Goal: Task Accomplishment & Management: Manage account settings

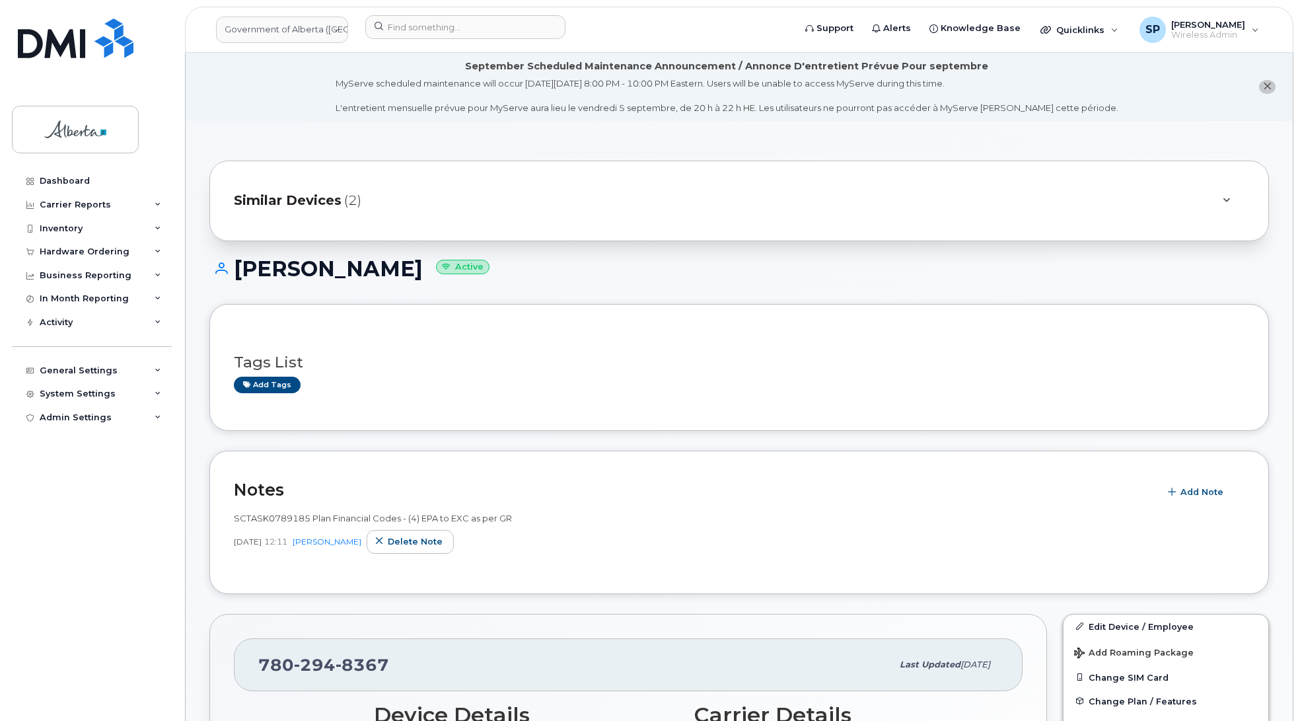
scroll to position [104, 0]
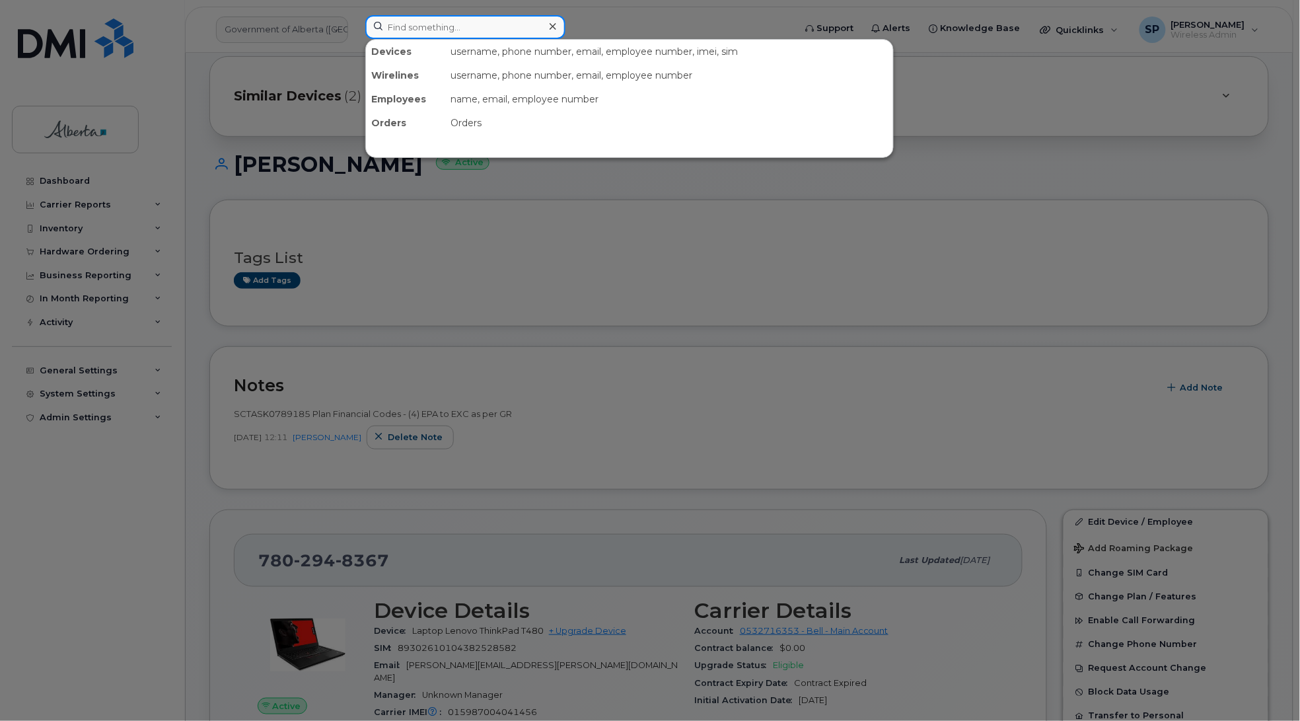
click at [480, 28] on input at bounding box center [465, 27] width 200 height 24
paste input "7806904768"
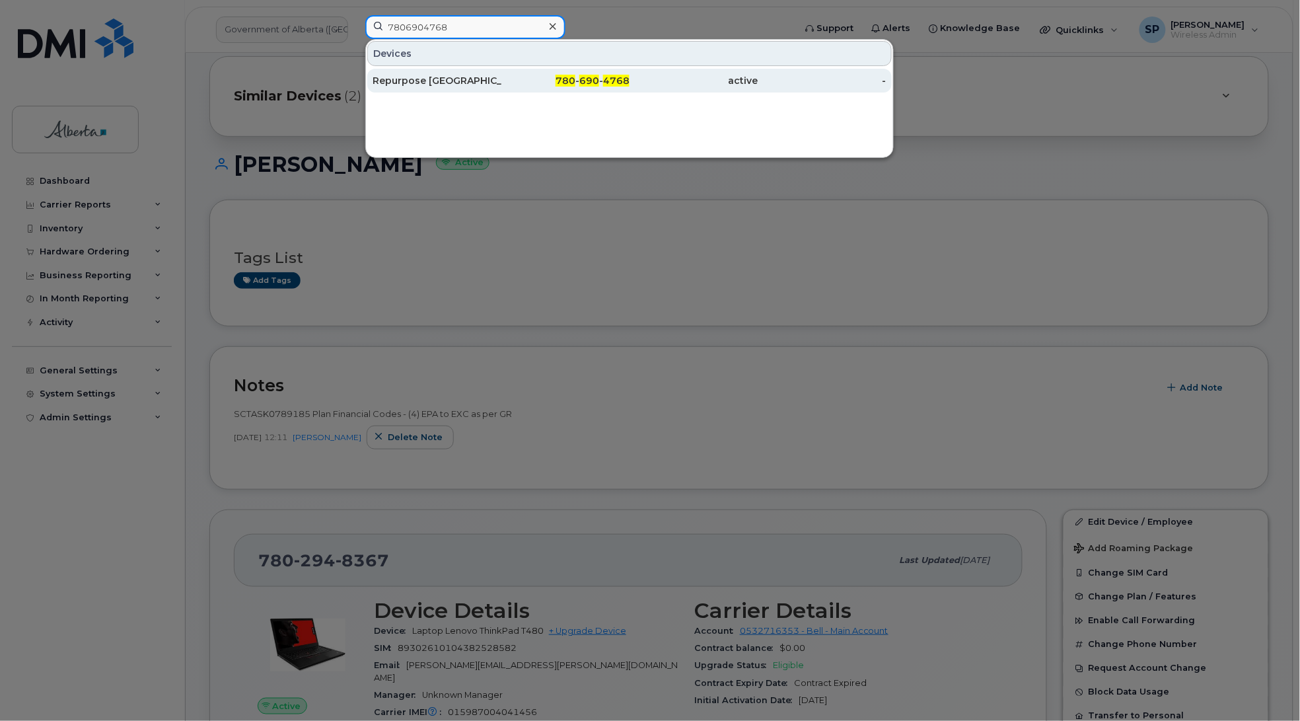
type input "7806904768"
click at [453, 85] on div "Repurpose Edmonton" at bounding box center [437, 80] width 129 height 13
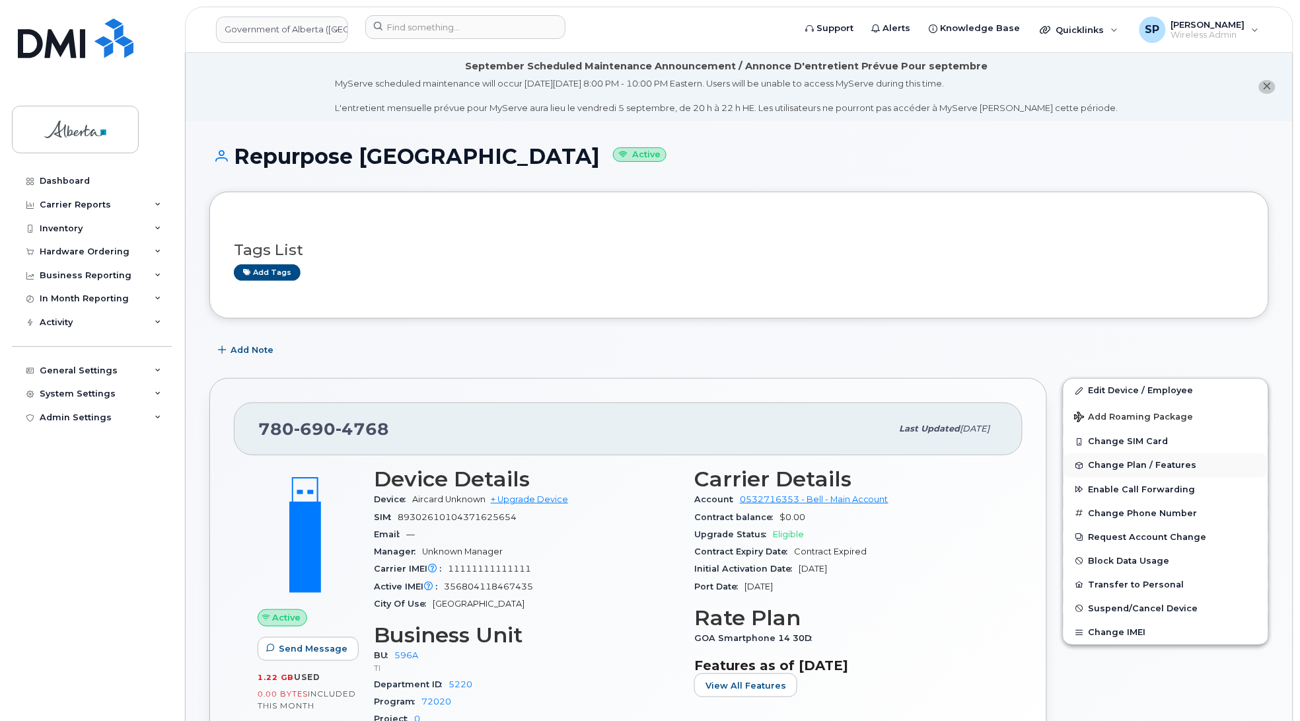
click at [1126, 466] on span "Change Plan / Features" at bounding box center [1143, 465] width 108 height 10
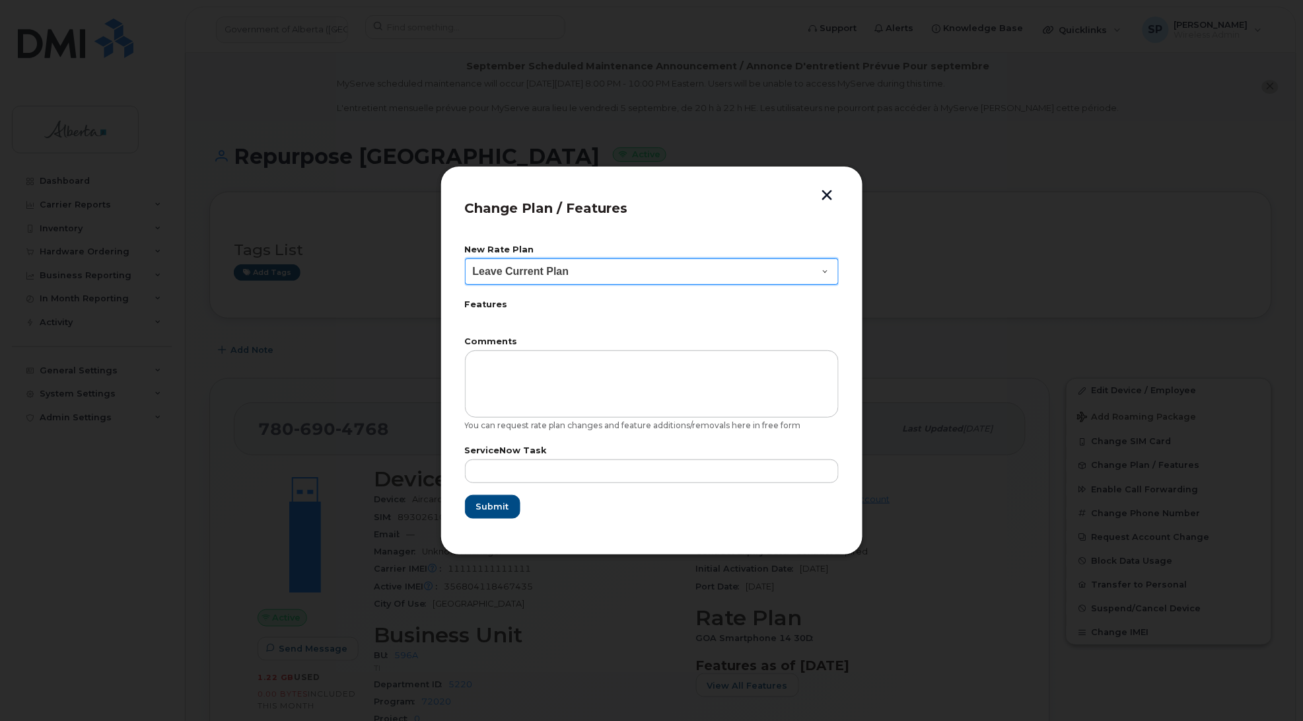
click at [510, 265] on select "Leave Current Plan GOA Data plan 9 30 d GOA–Unlimited Data Plan 9" at bounding box center [652, 271] width 374 height 26
select select "1790211"
click at [465, 258] on select "Leave Current Plan GOA Data plan 9 30 d GOA–Unlimited Data Plan 9" at bounding box center [652, 271] width 374 height 26
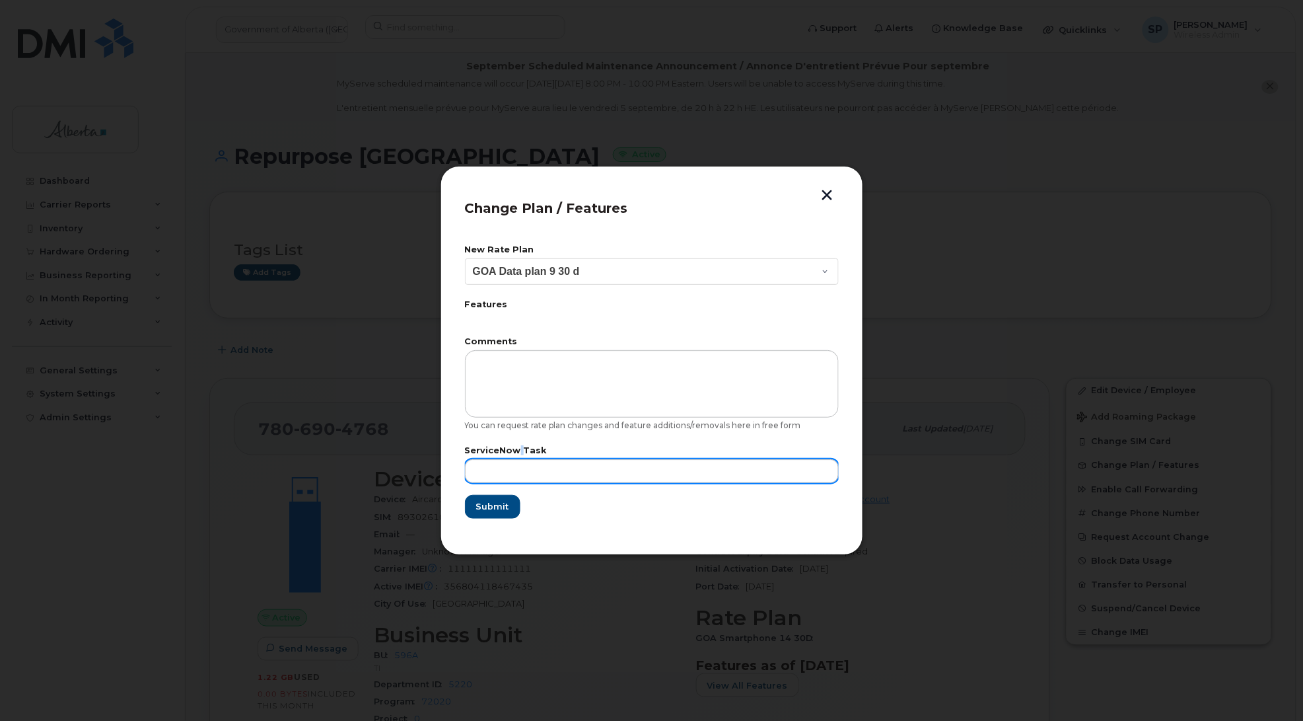
drag, startPoint x: 519, startPoint y: 454, endPoint x: 523, endPoint y: 463, distance: 9.8
click at [521, 457] on div "ServiceNow Task" at bounding box center [652, 465] width 374 height 36
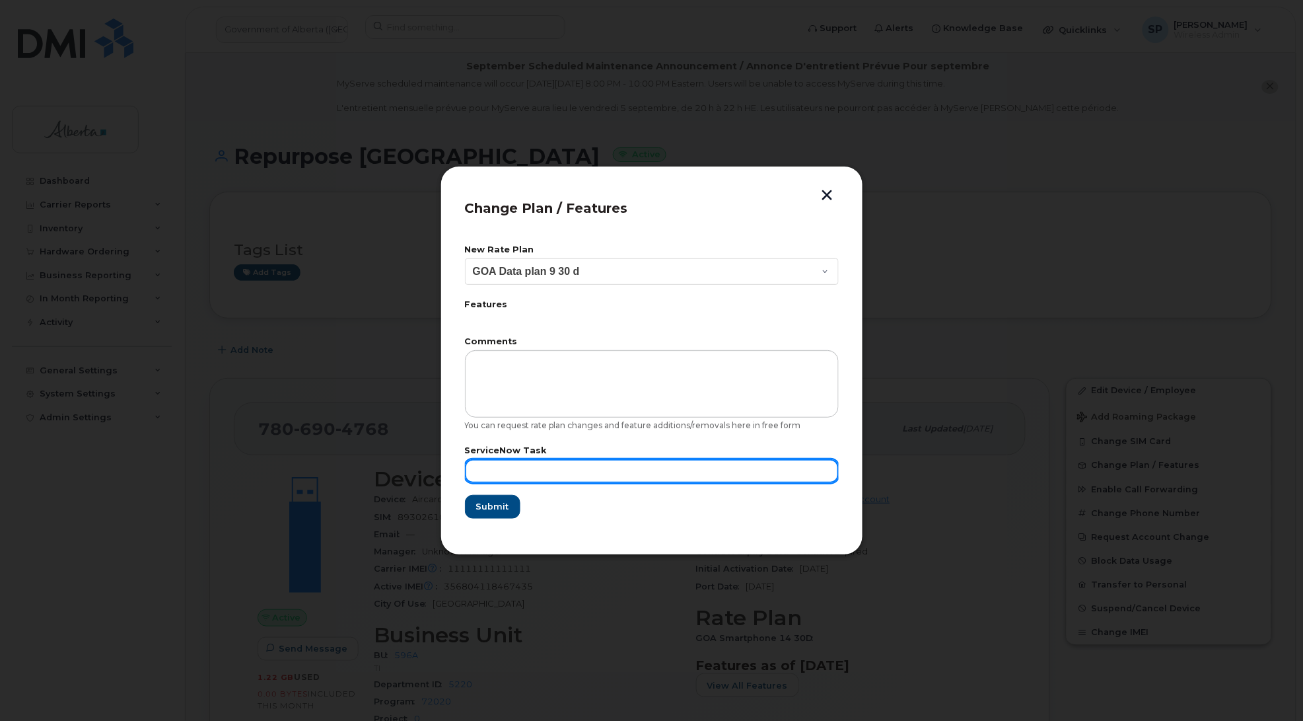
click at [534, 473] on input "text" at bounding box center [652, 471] width 374 height 24
paste input "SCTASK0837537"
type input "SCTASK0837537"
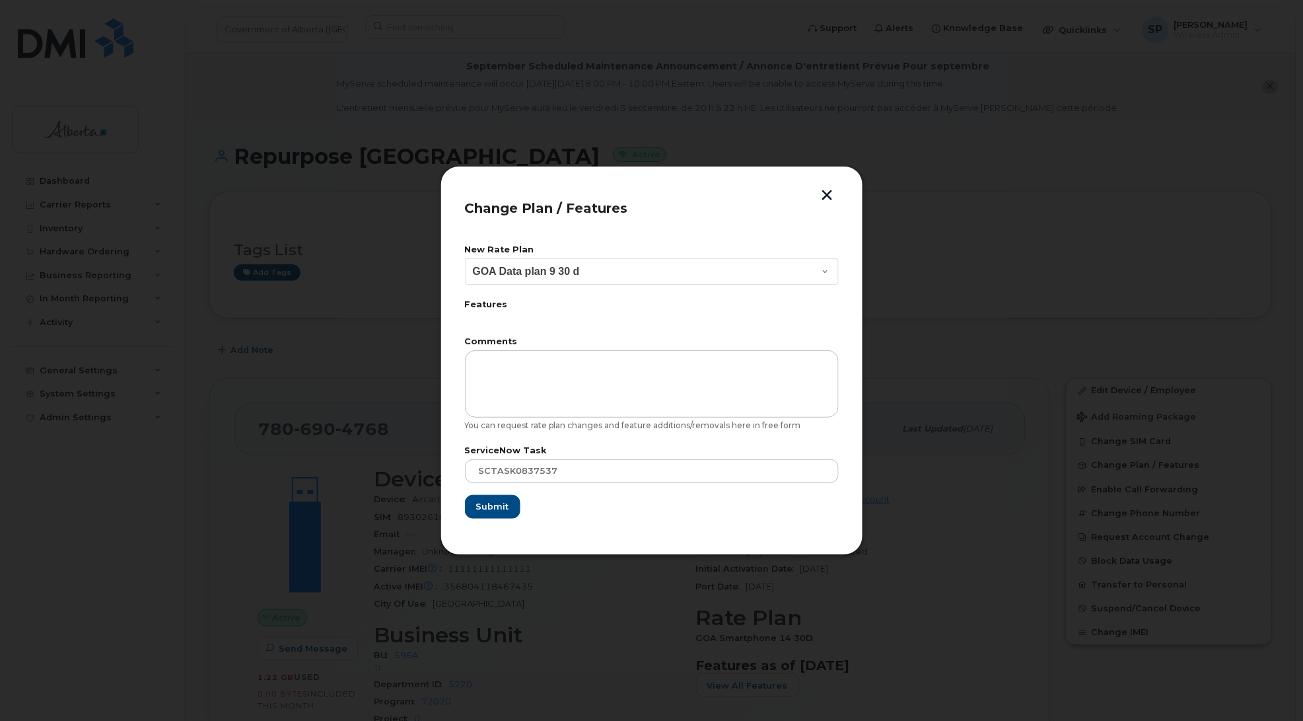
click at [1222, 126] on div at bounding box center [651, 360] width 1303 height 721
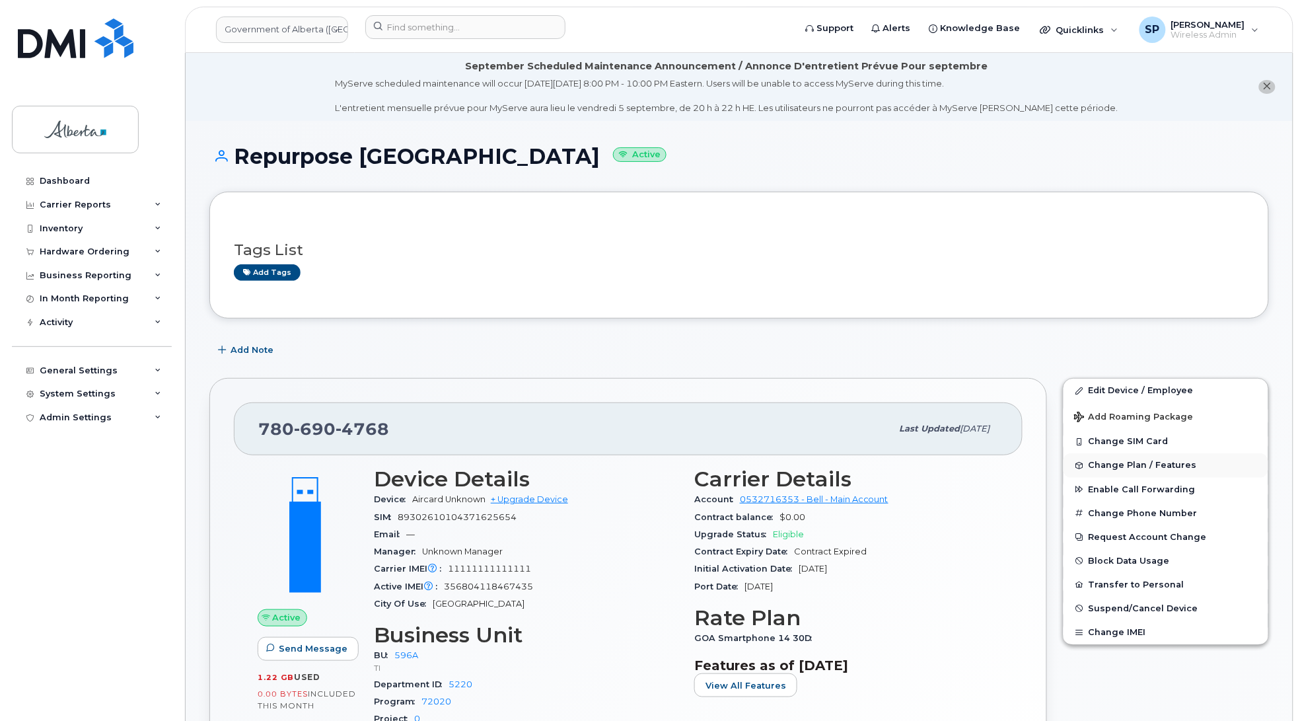
click at [1123, 466] on span "Change Plan / Features" at bounding box center [1143, 465] width 108 height 10
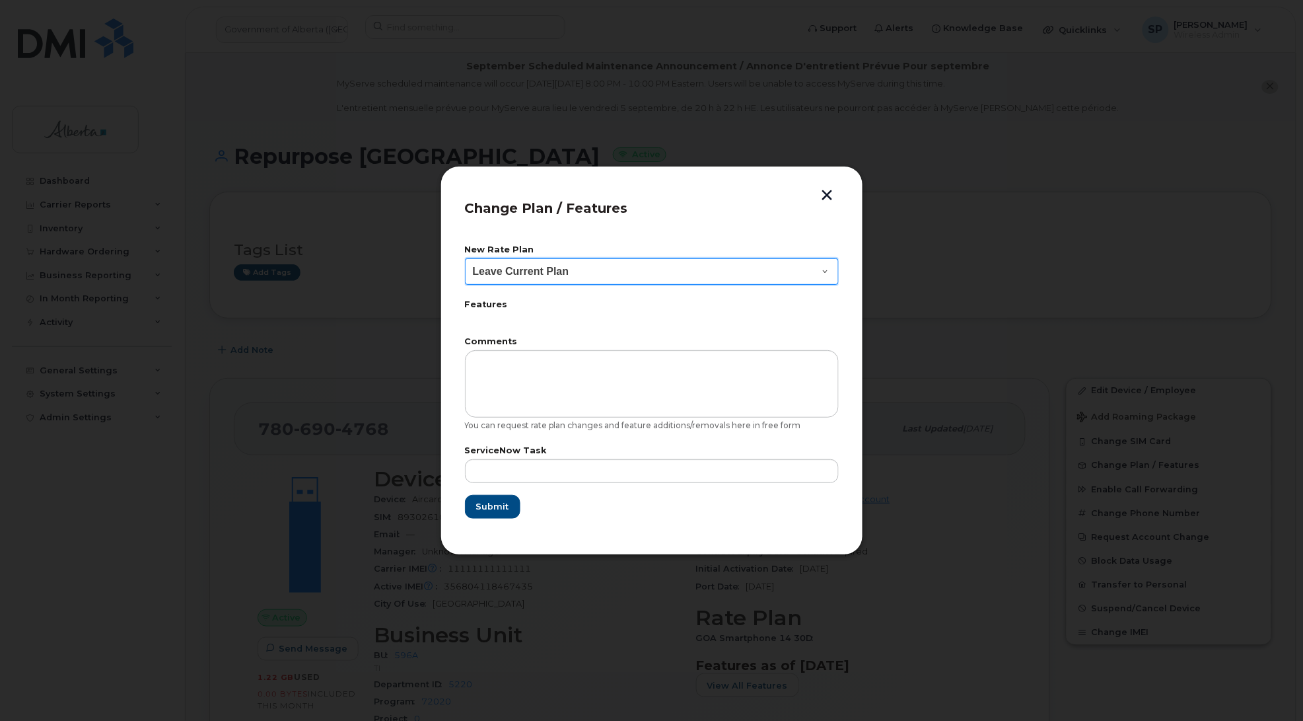
click at [523, 268] on select "Leave Current Plan GOA Data plan 9 30 d GOA–Unlimited Data Plan 9" at bounding box center [652, 271] width 374 height 26
select select "1790211"
click at [465, 258] on select "Leave Current Plan GOA Data plan 9 30 d GOA–Unlimited Data Plan 9" at bounding box center [652, 271] width 374 height 26
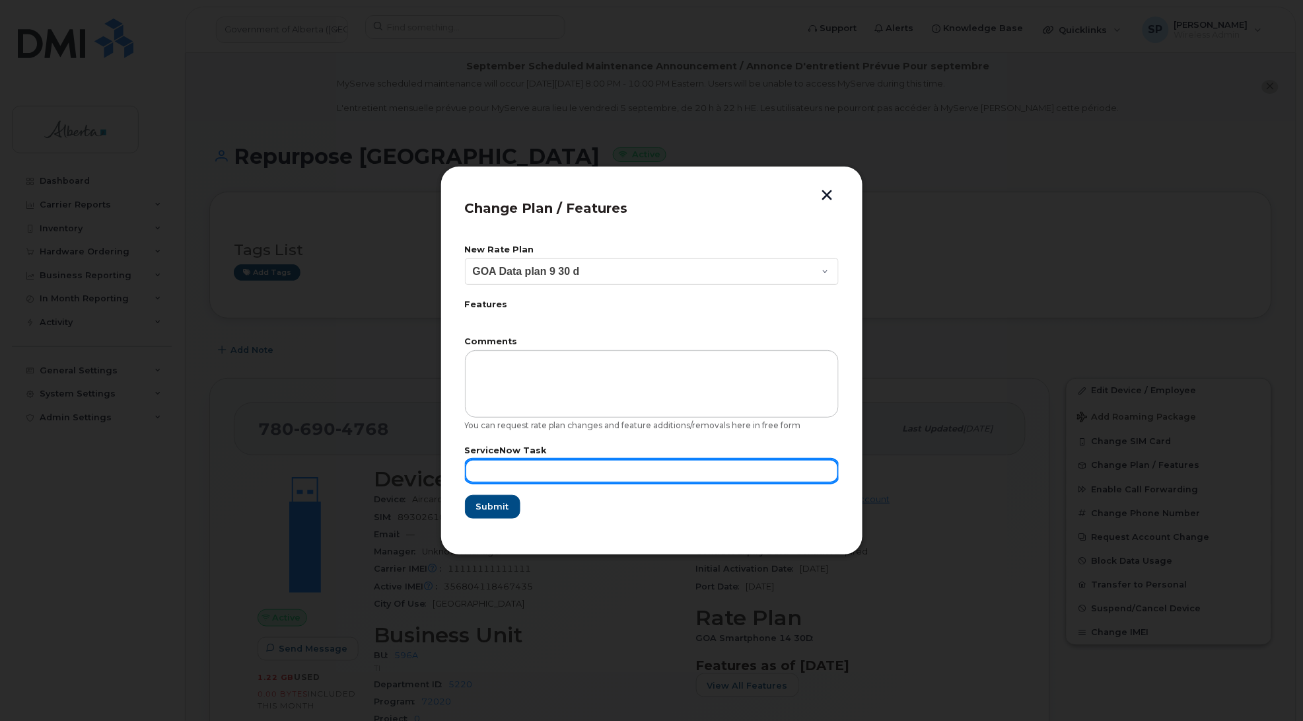
click at [488, 466] on input "text" at bounding box center [652, 471] width 374 height 24
paste input "SCTASK0837537"
type input "SCTASK0837537"
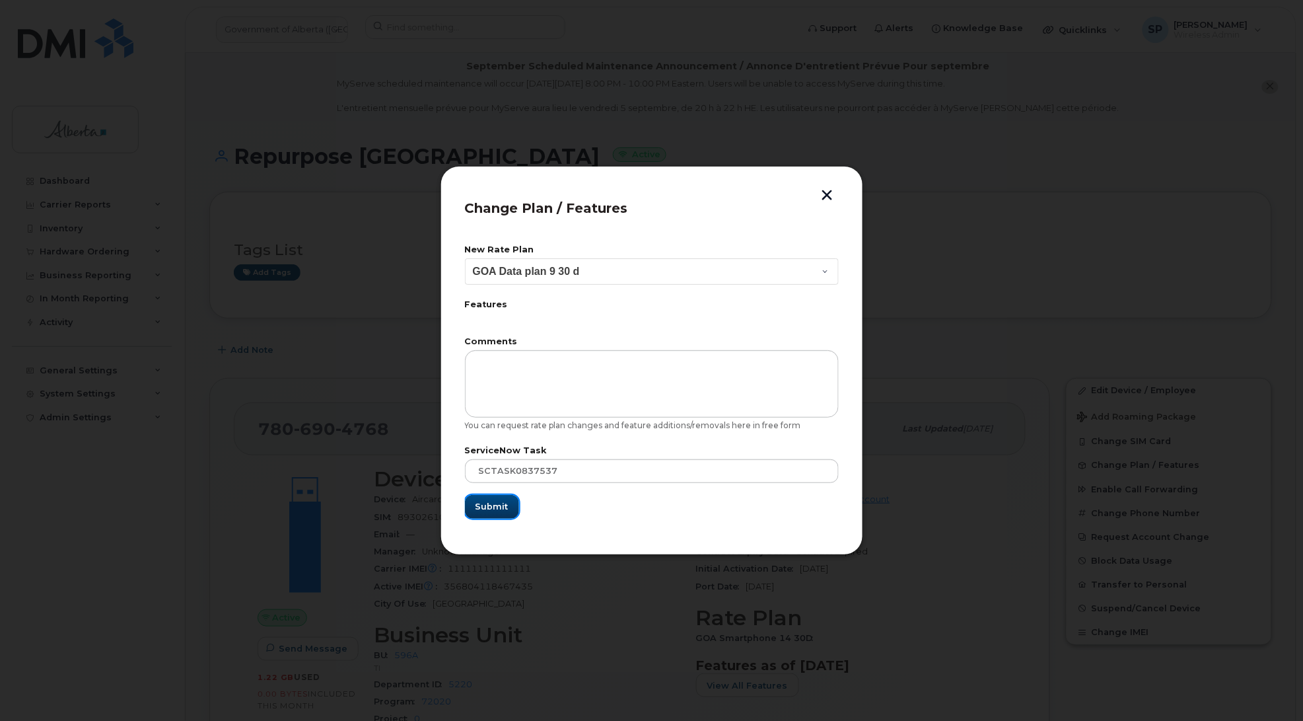
click at [490, 511] on span "Submit" at bounding box center [492, 506] width 33 height 13
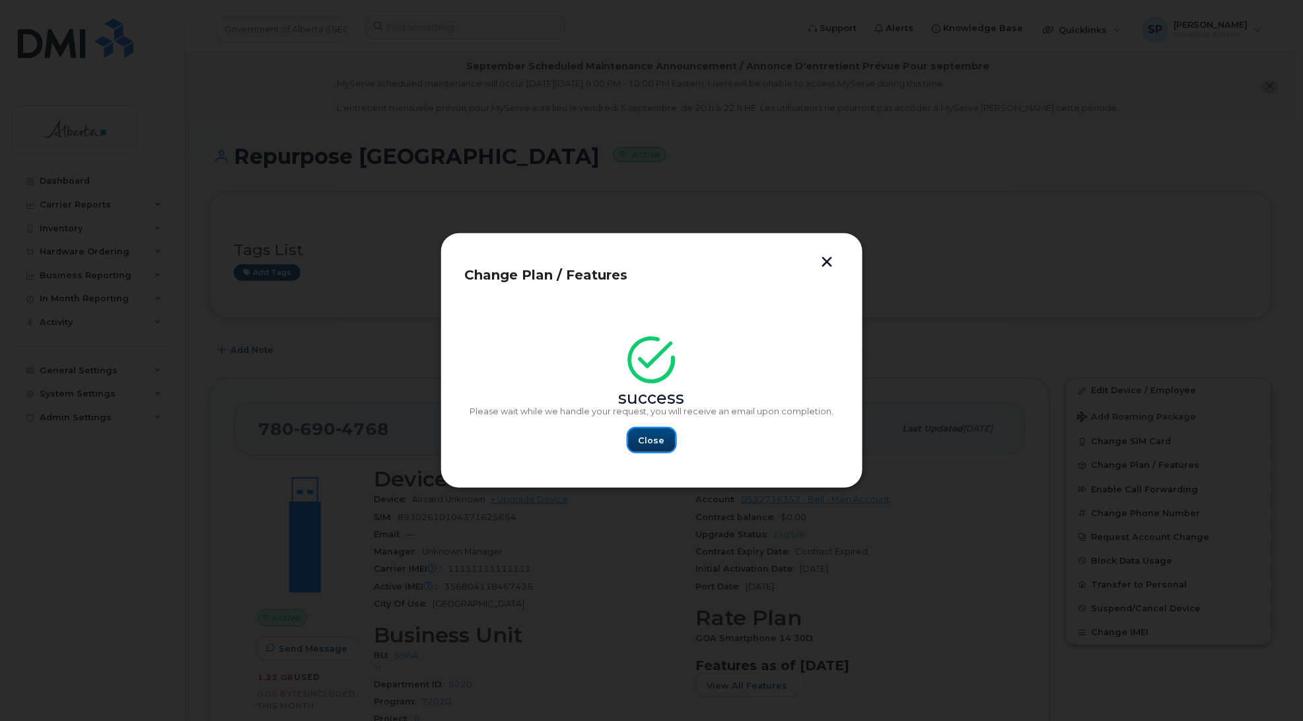
click at [641, 438] on span "Close" at bounding box center [652, 440] width 26 height 13
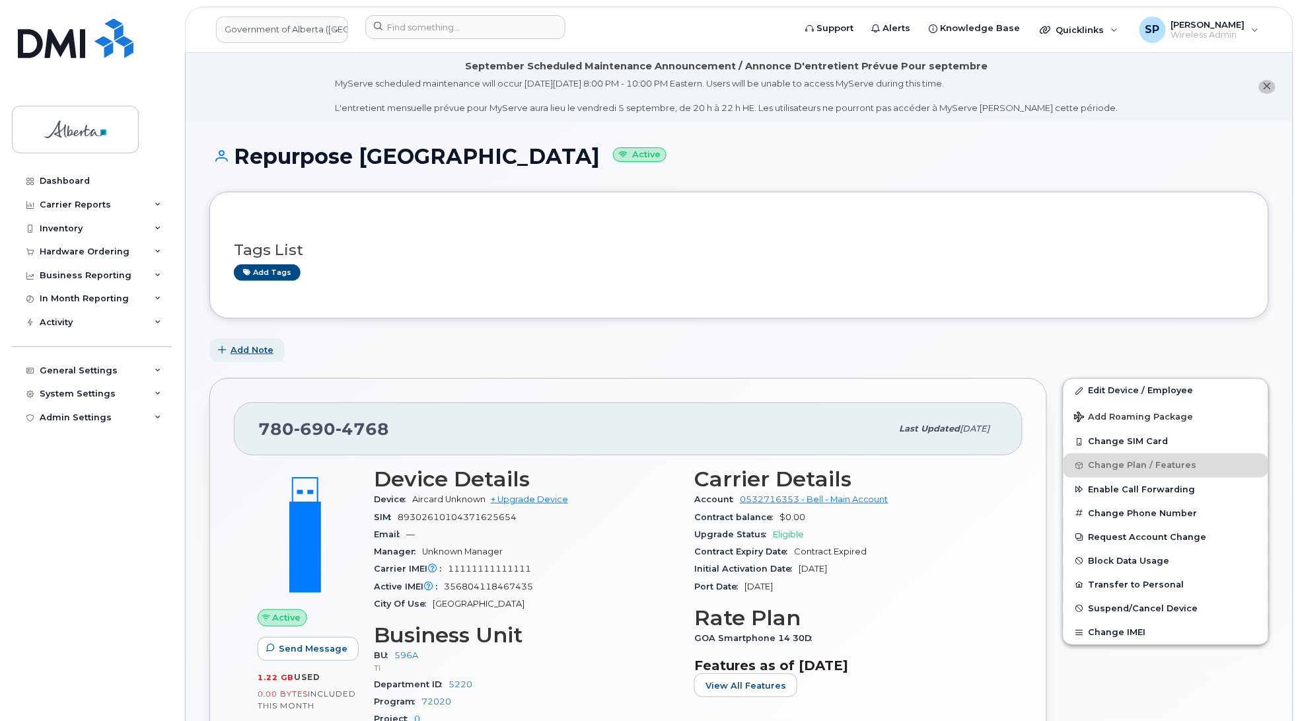
click at [255, 352] on span "Add Note" at bounding box center [252, 350] width 43 height 13
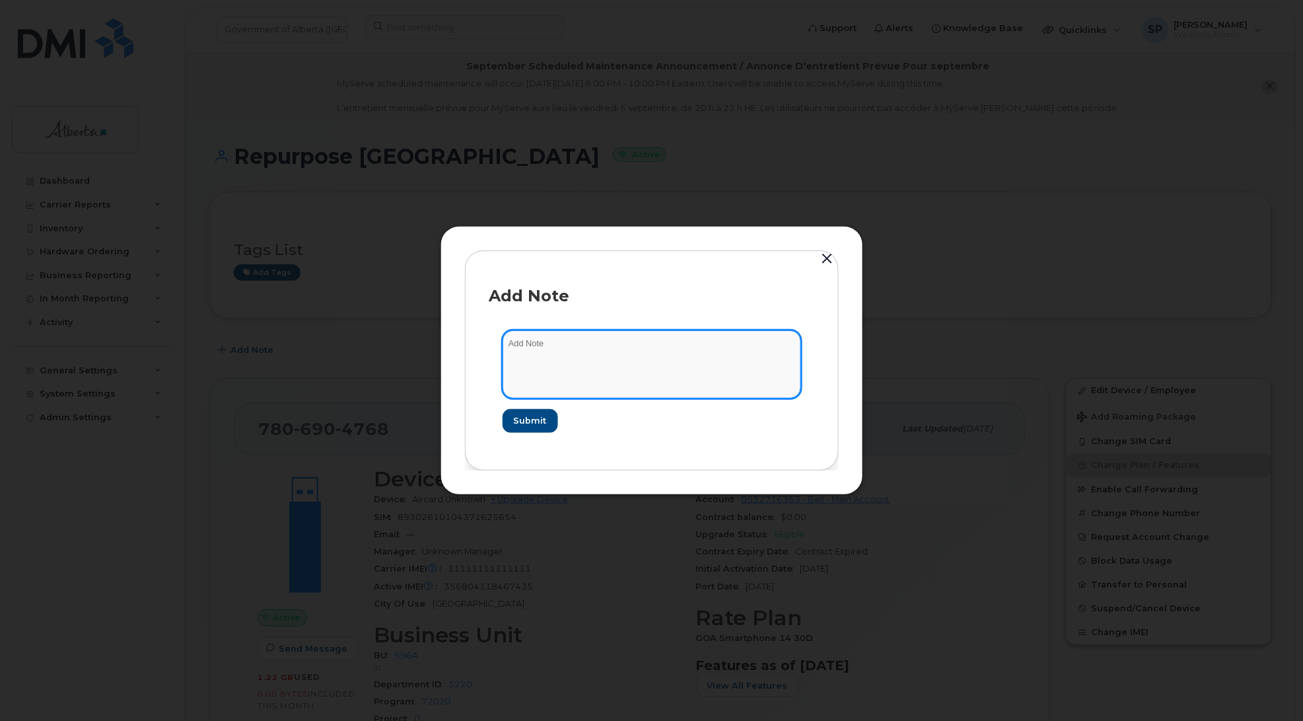
click at [583, 373] on textarea at bounding box center [652, 363] width 299 height 67
paste textarea "SCTASK0837537 Plan User Termination - (1) 7806904768 Repurpose Edmonton"
type textarea "SCTASK0837537 Plan User Termination - (1) 7806904768 Repurpose Edmonton"
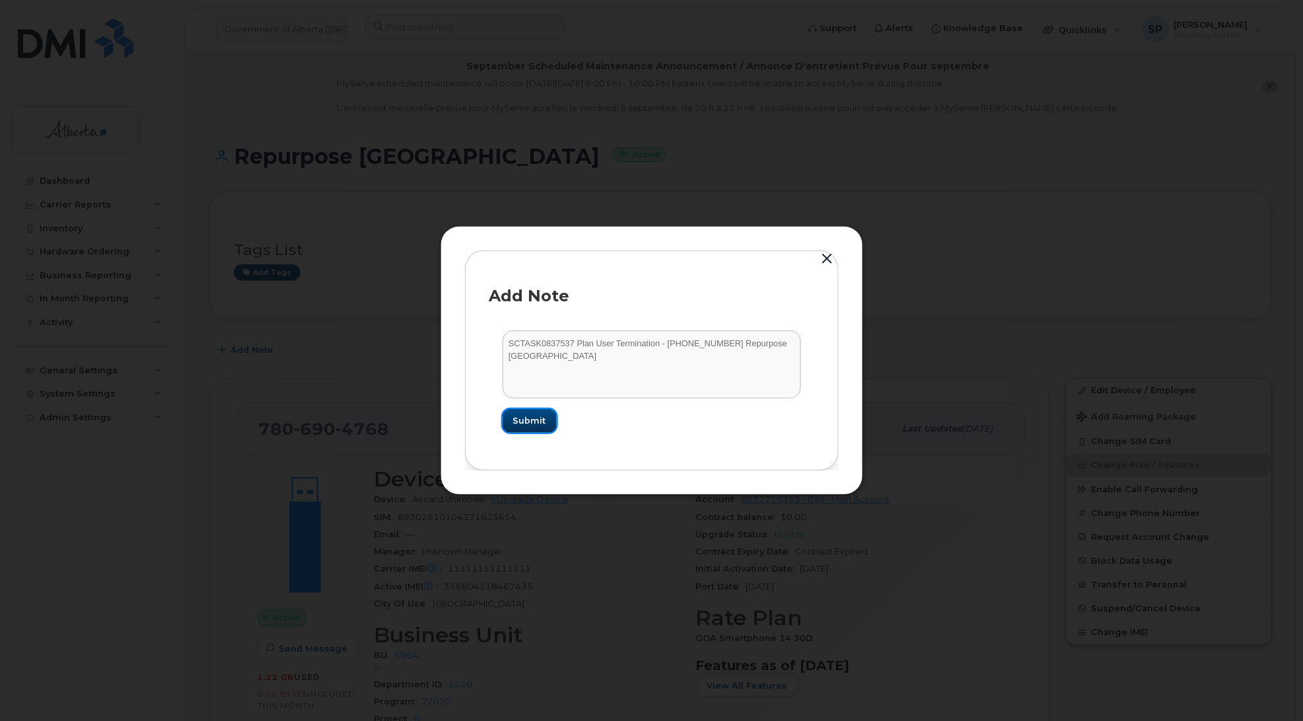
click at [532, 418] on span "Submit" at bounding box center [529, 420] width 33 height 13
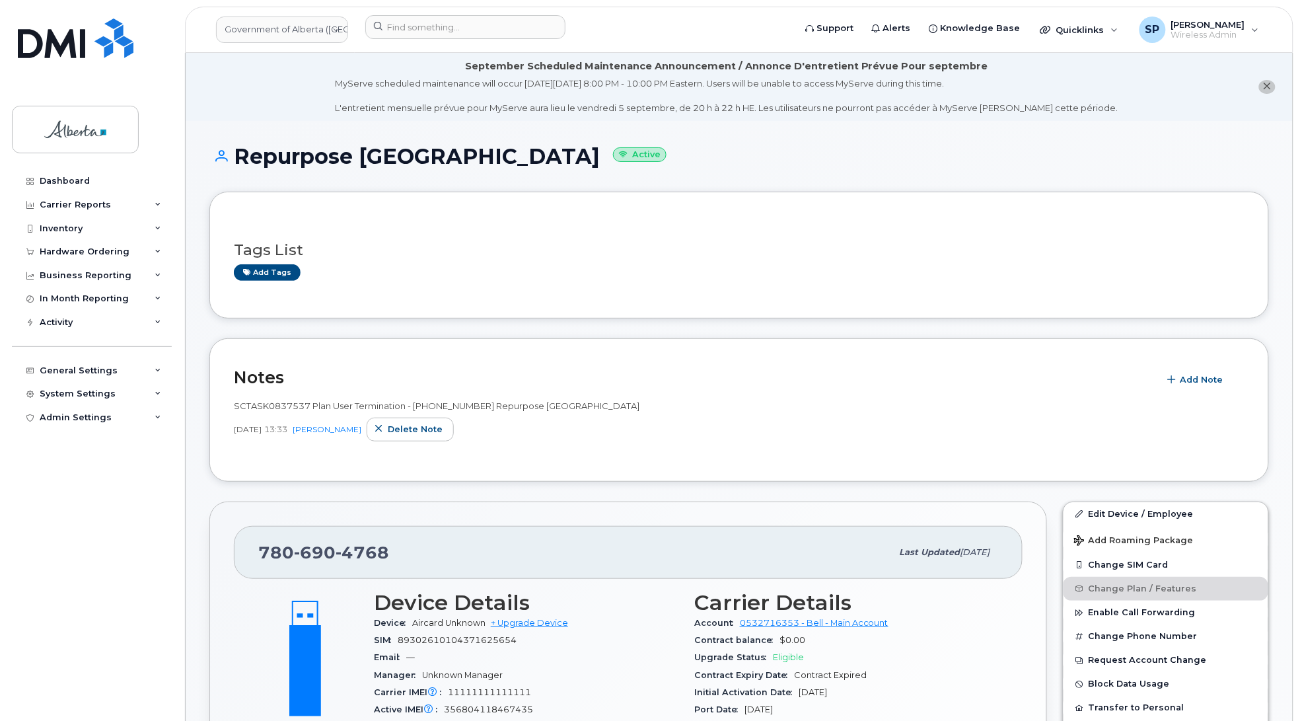
click at [32, 505] on div "Dashboard Carrier Reports Monthly Billing Data Daily Data Pooling Data Behavior…" at bounding box center [93, 435] width 163 height 532
click at [402, 26] on input at bounding box center [465, 27] width 200 height 24
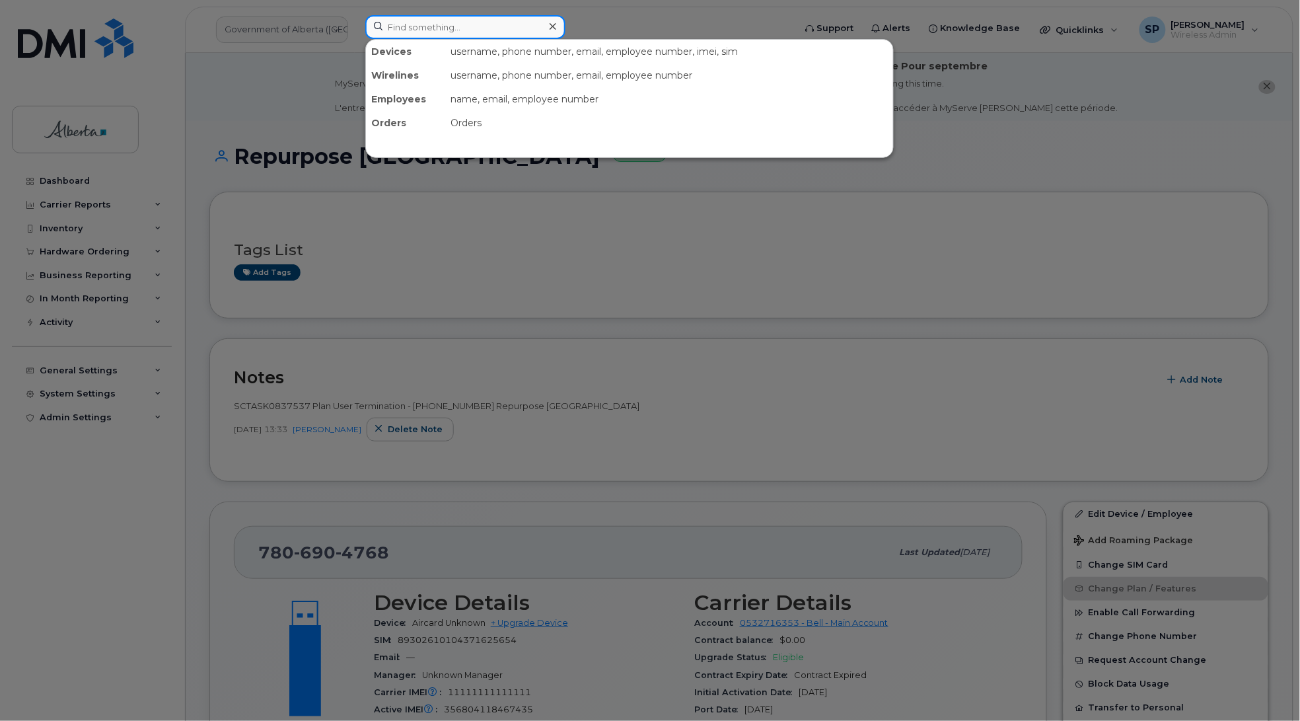
paste input "4034663523"
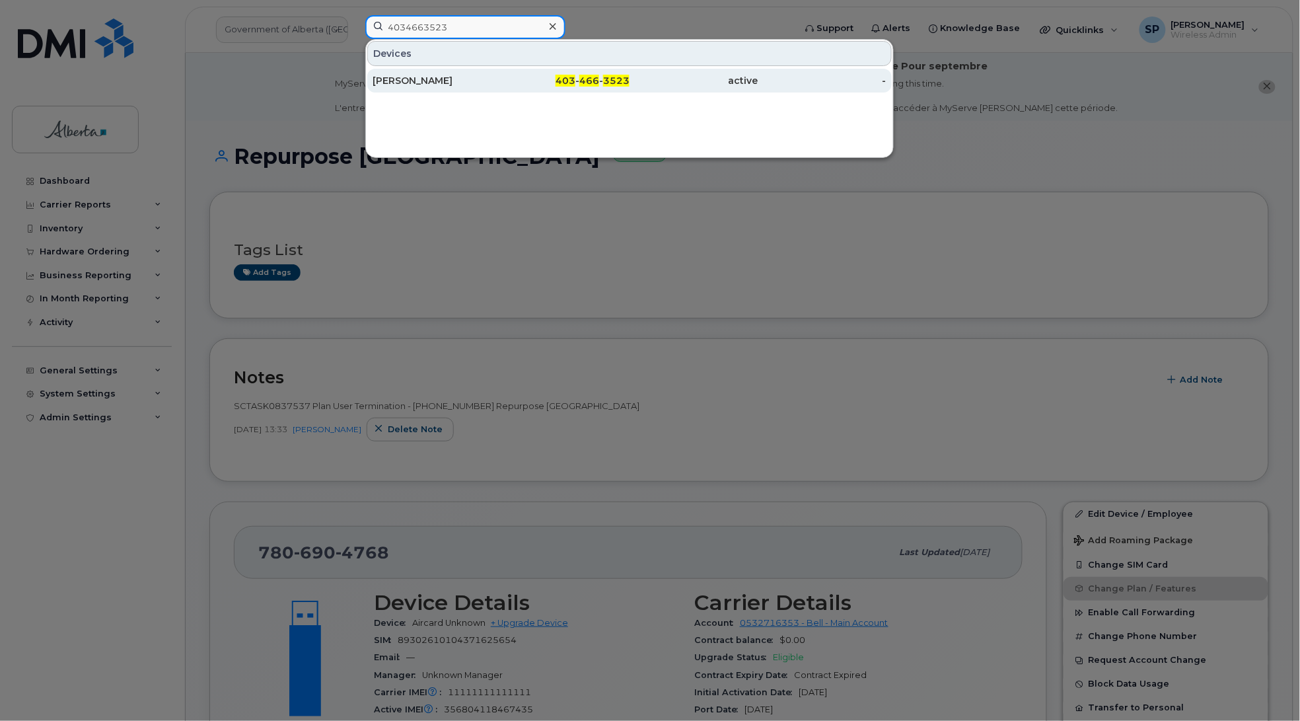
type input "4034663523"
click at [411, 80] on div "[PERSON_NAME]" at bounding box center [437, 80] width 129 height 13
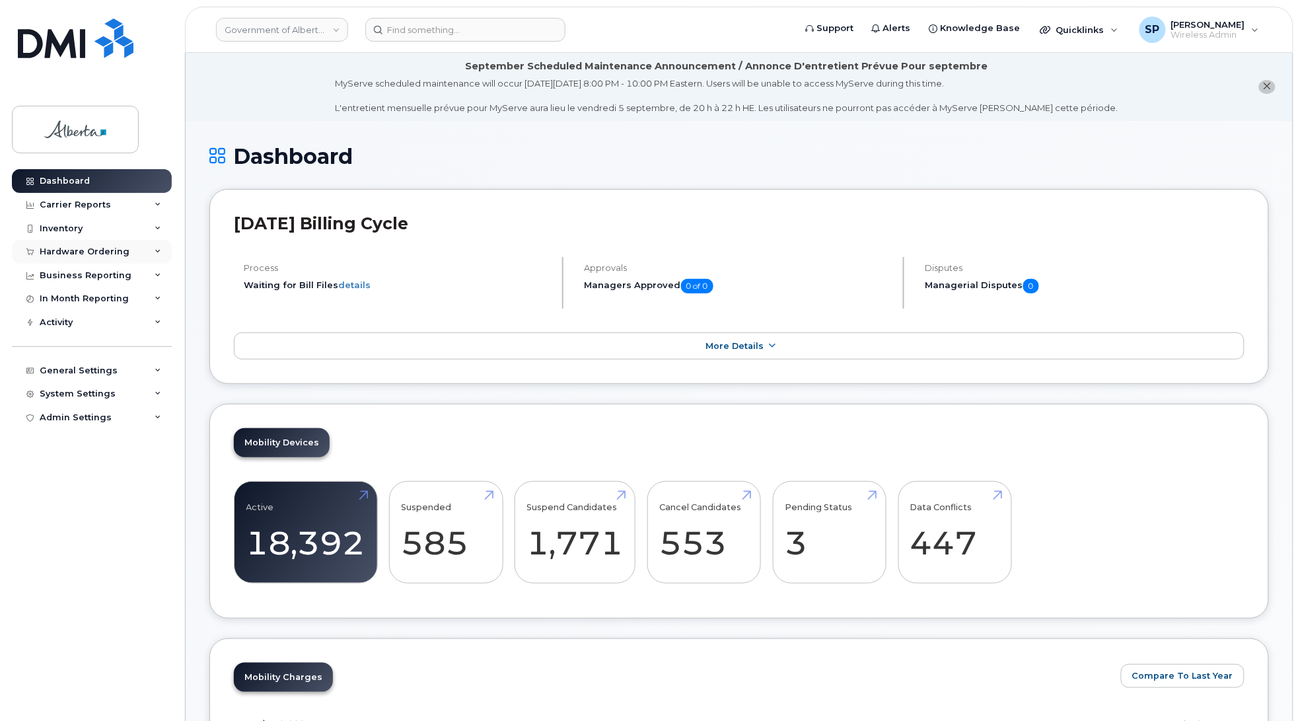
click at [75, 252] on div "Hardware Ordering" at bounding box center [85, 251] width 90 height 11
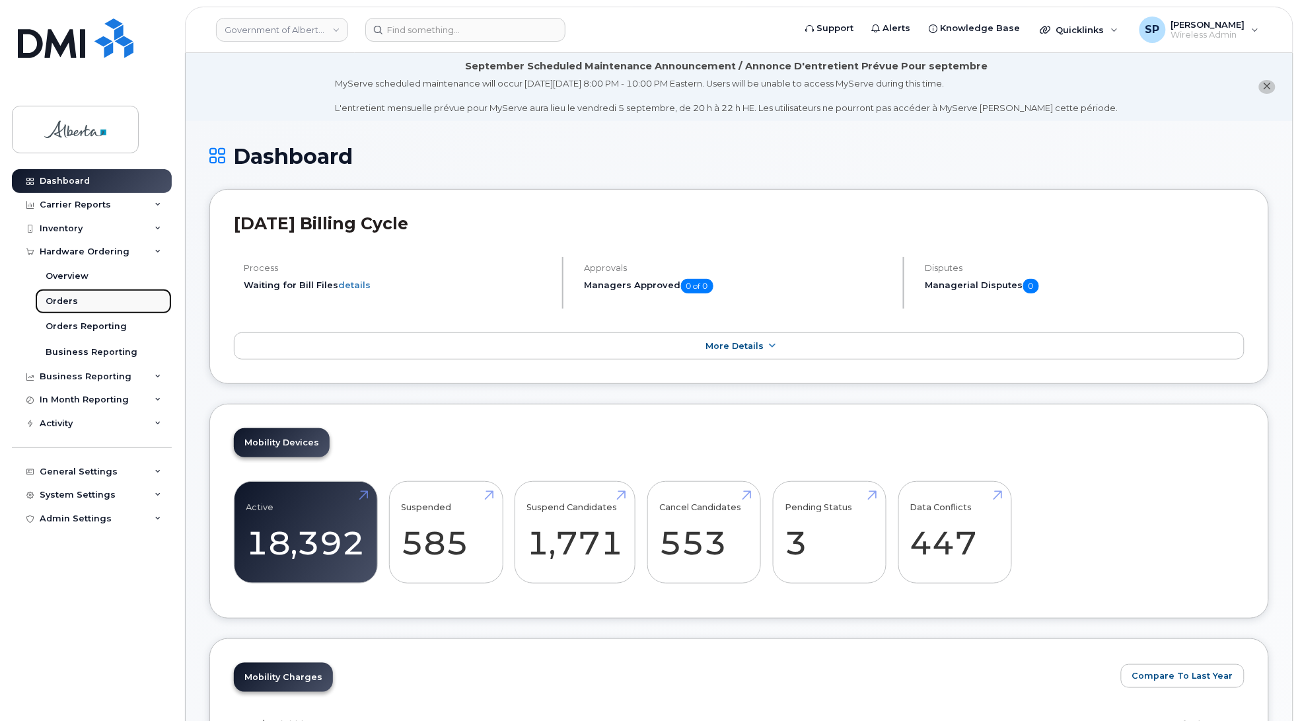
click at [50, 302] on div "Orders" at bounding box center [62, 301] width 32 height 12
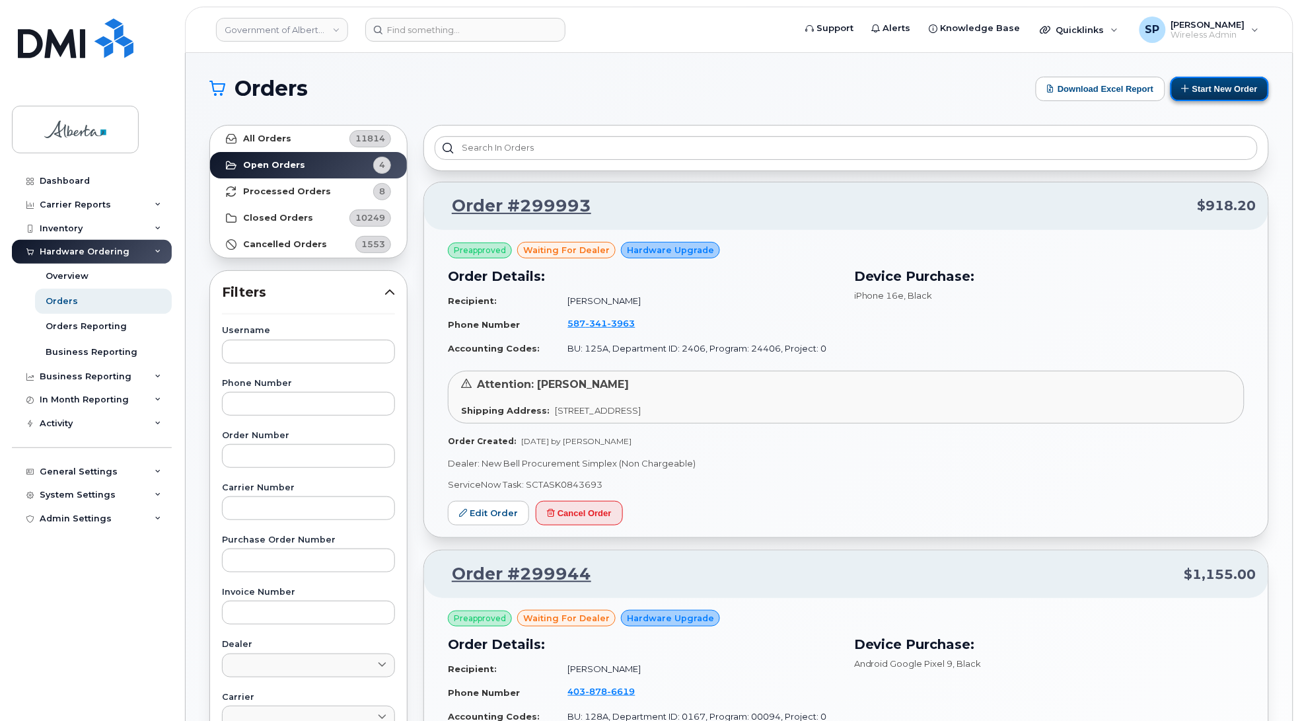
click at [1210, 84] on button "Start New Order" at bounding box center [1220, 89] width 98 height 24
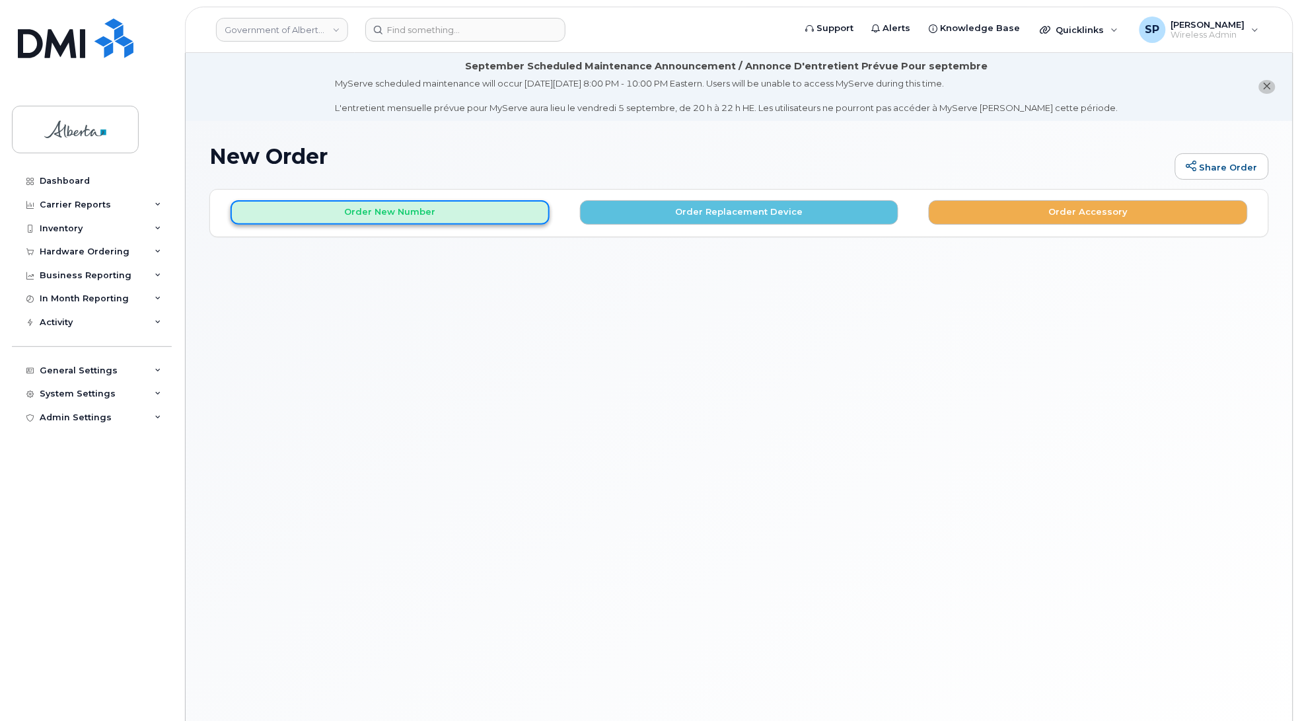
click at [431, 211] on button "Order New Number" at bounding box center [390, 212] width 319 height 24
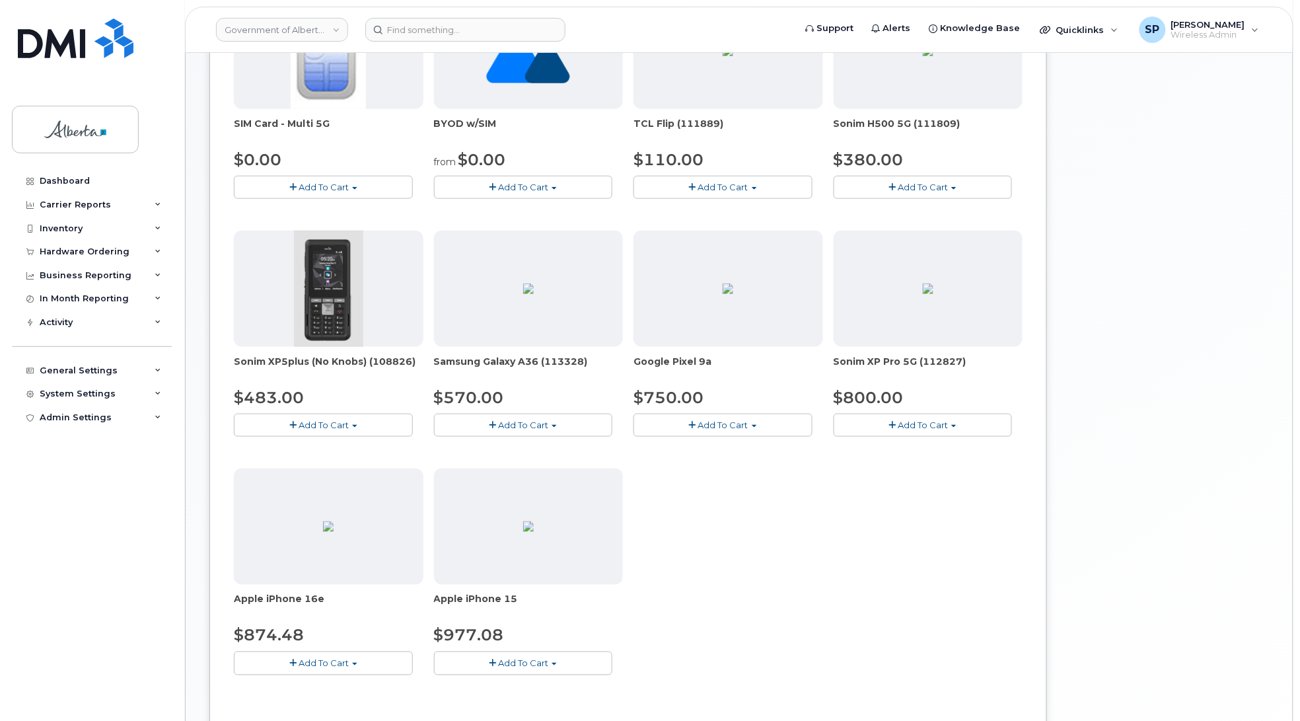
scroll to position [338, 0]
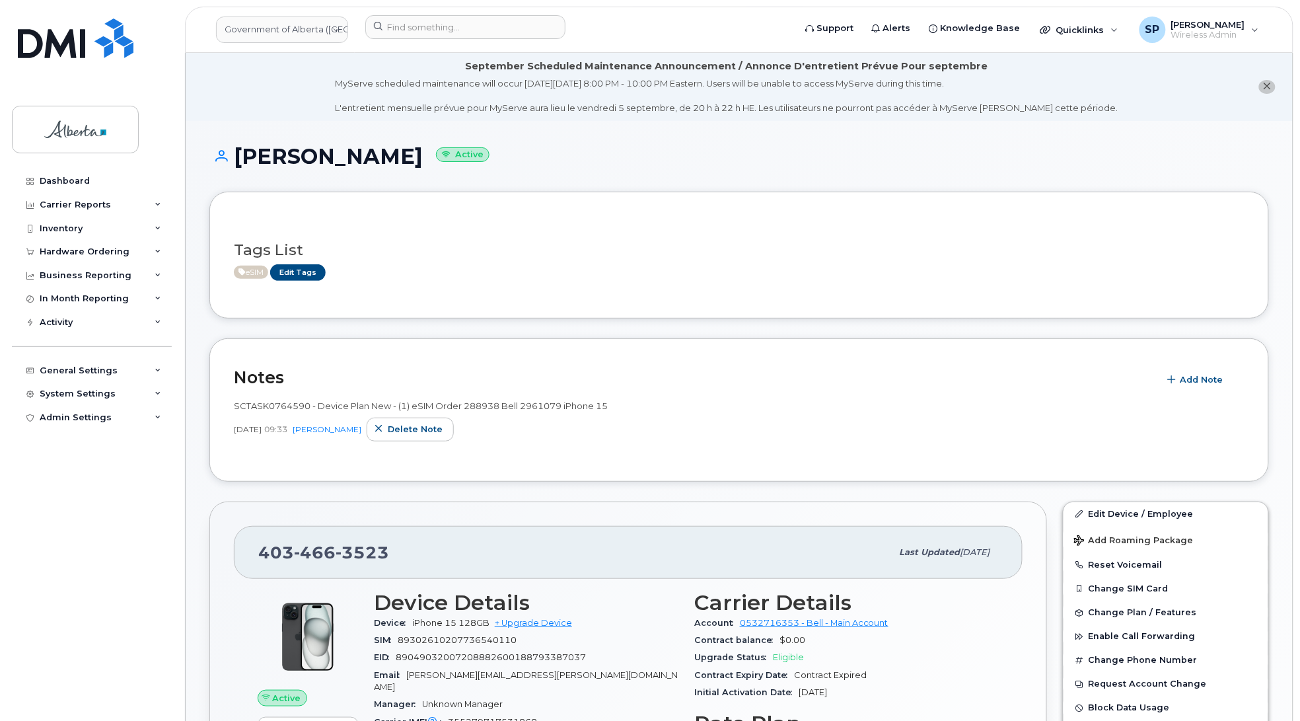
click at [15, 525] on div "Dashboard Carrier Reports Monthly Billing Data Daily Data Pooling Data Behavior…" at bounding box center [93, 435] width 163 height 532
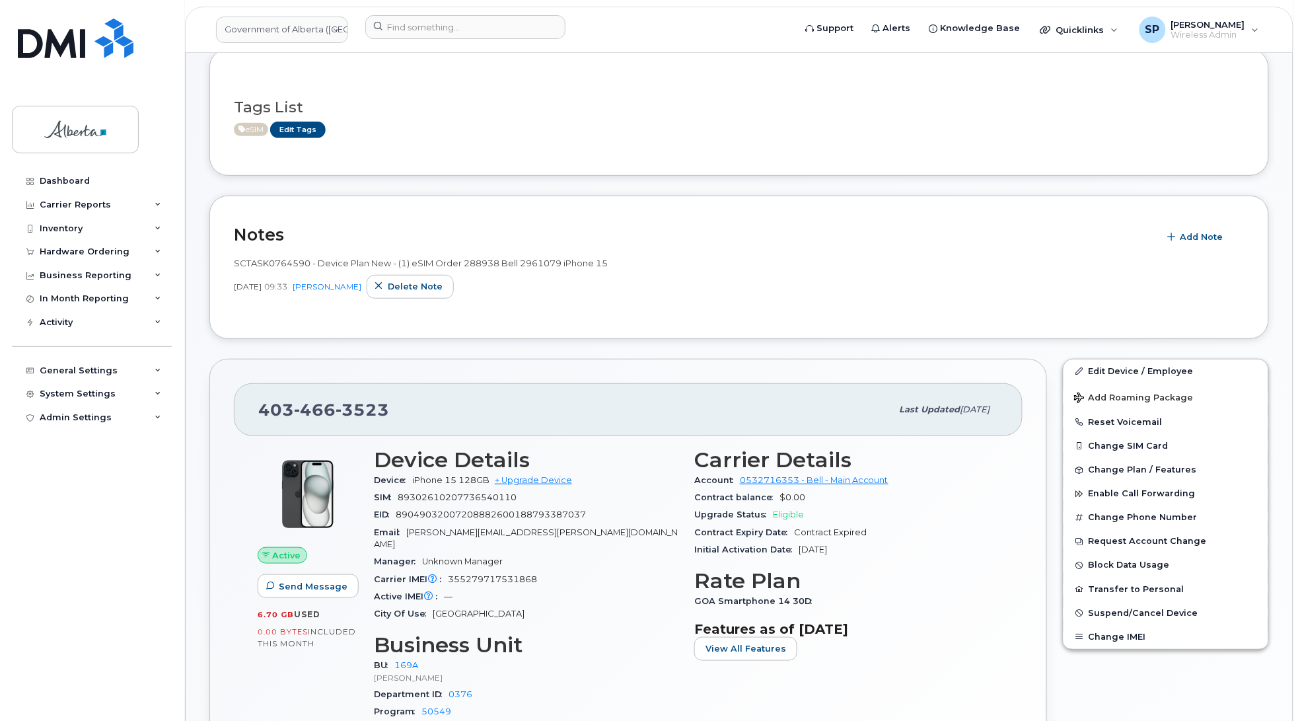
scroll to position [124, 0]
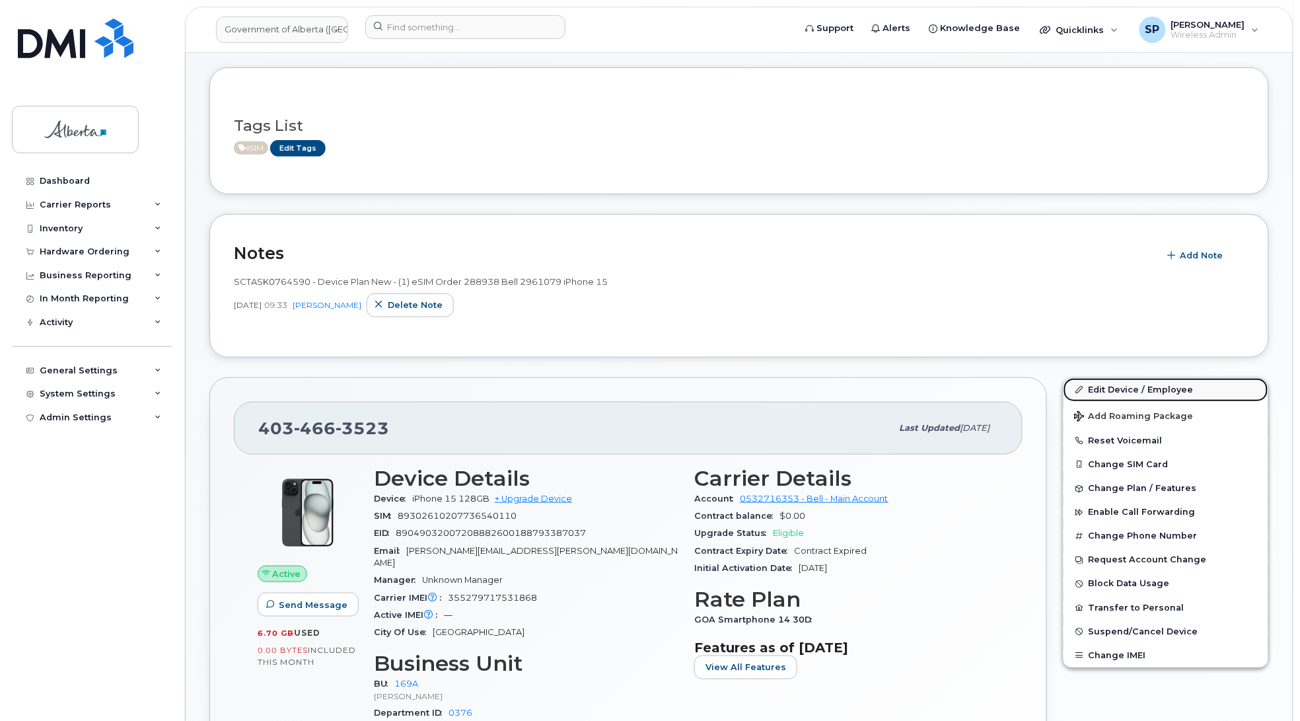
click at [1101, 388] on link "Edit Device / Employee" at bounding box center [1166, 390] width 205 height 24
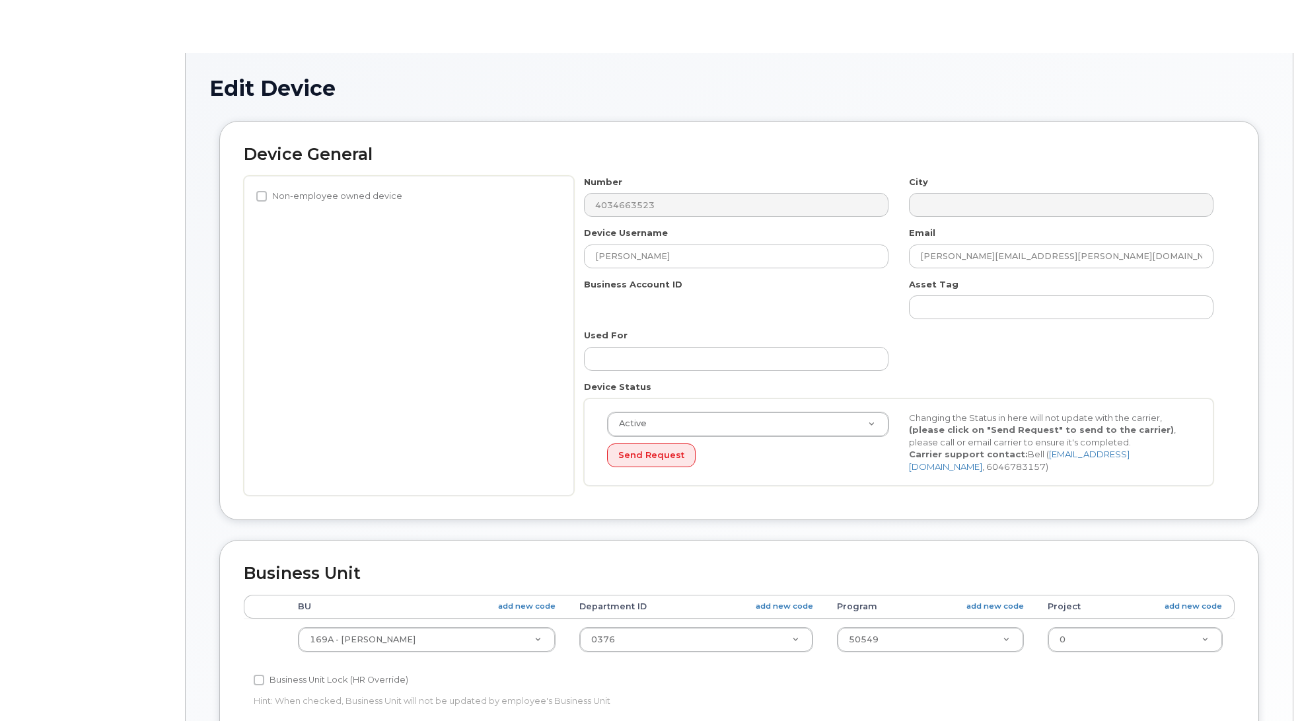
select select "4681667"
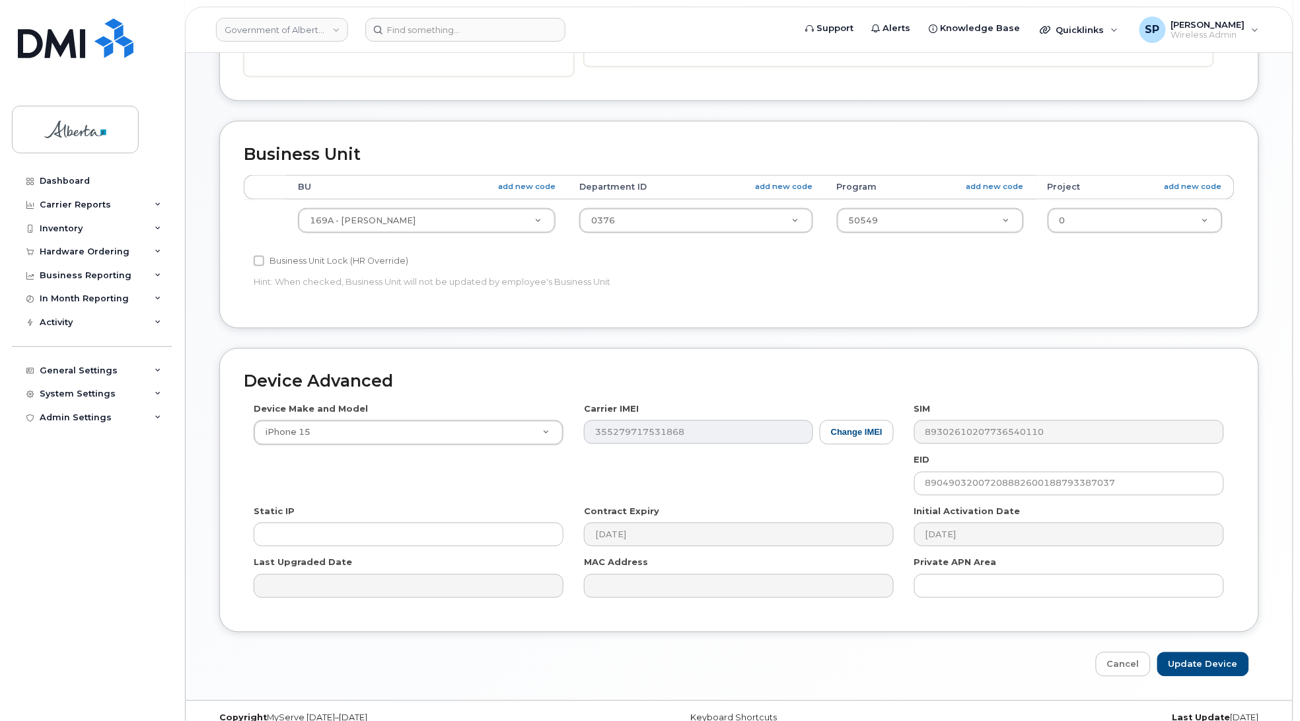
scroll to position [511, 0]
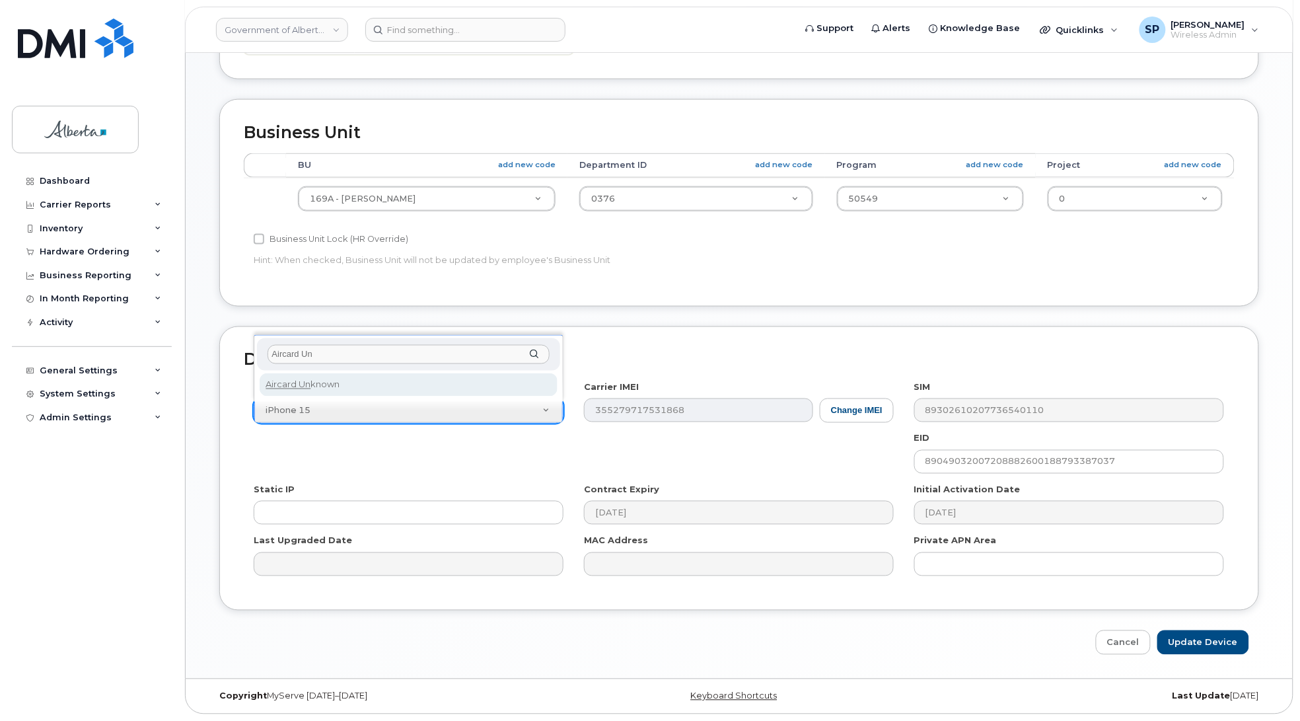
type input "Aircard Un"
select select "971"
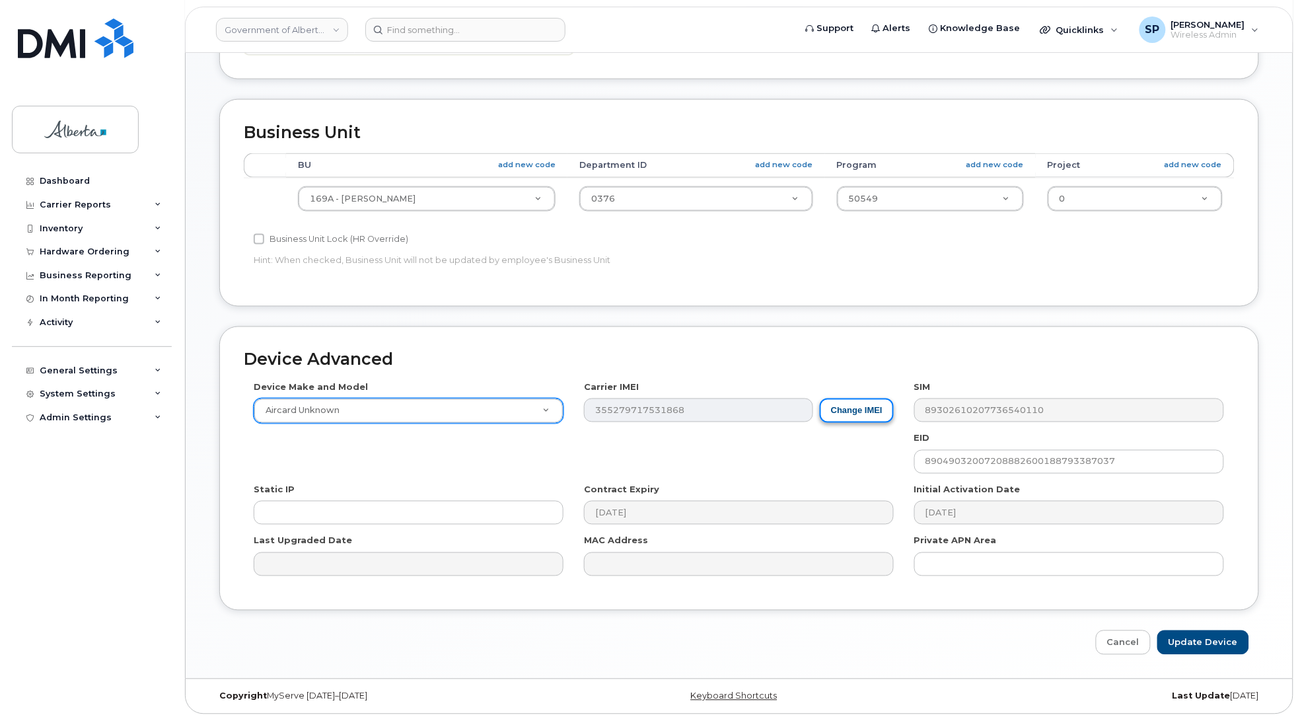
click at [843, 416] on button "Change IMEI" at bounding box center [857, 410] width 74 height 24
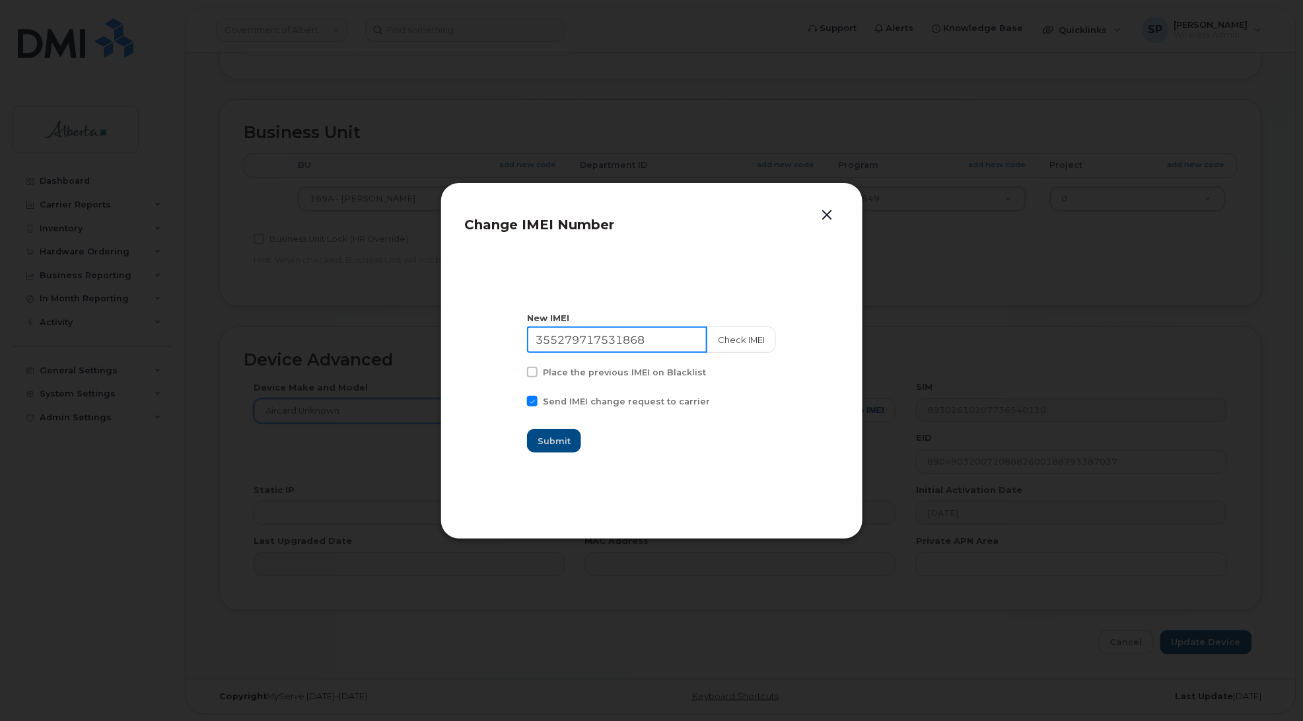
drag, startPoint x: 666, startPoint y: 335, endPoint x: 436, endPoint y: 345, distance: 230.1
click at [436, 345] on div "Change IMEI Number New IMEI 355279717531868 Check IMEI Place the previous IMEI …" at bounding box center [651, 360] width 1303 height 721
type input "111111111111111"
click at [566, 448] on button "Submit" at bounding box center [555, 441] width 54 height 24
type input "111111111111111"
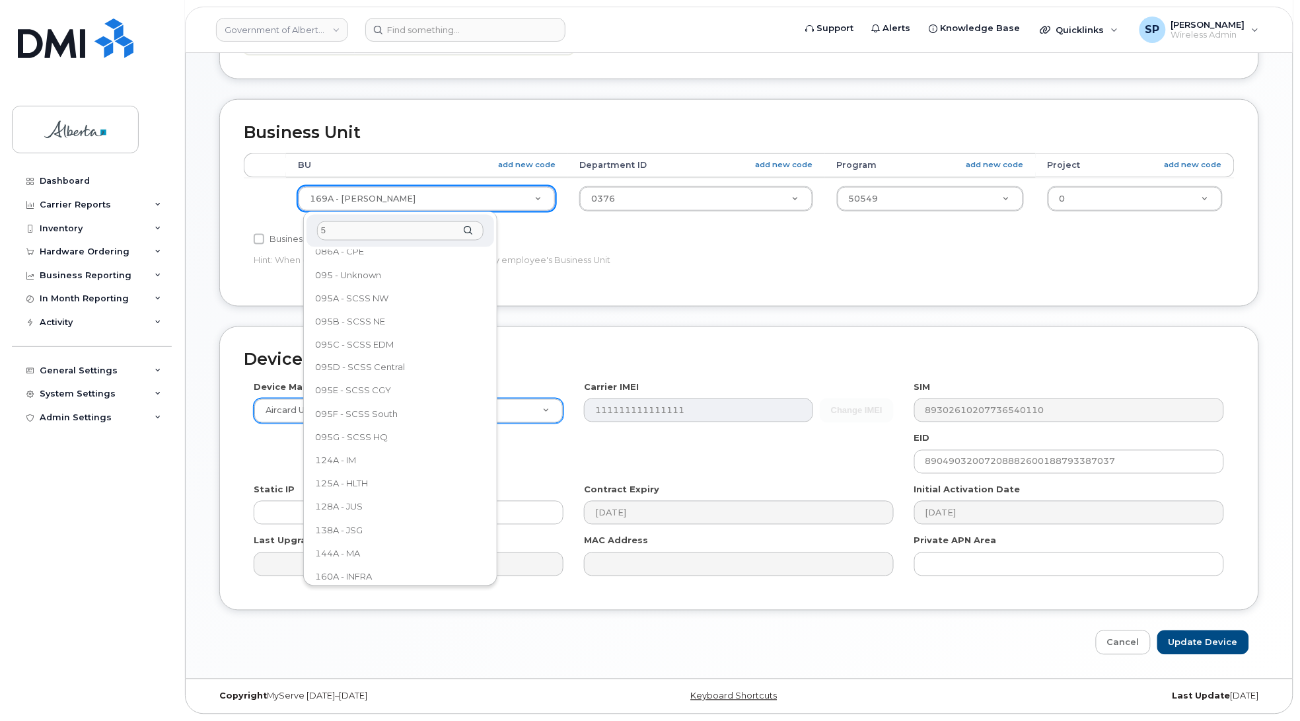
scroll to position [0, 0]
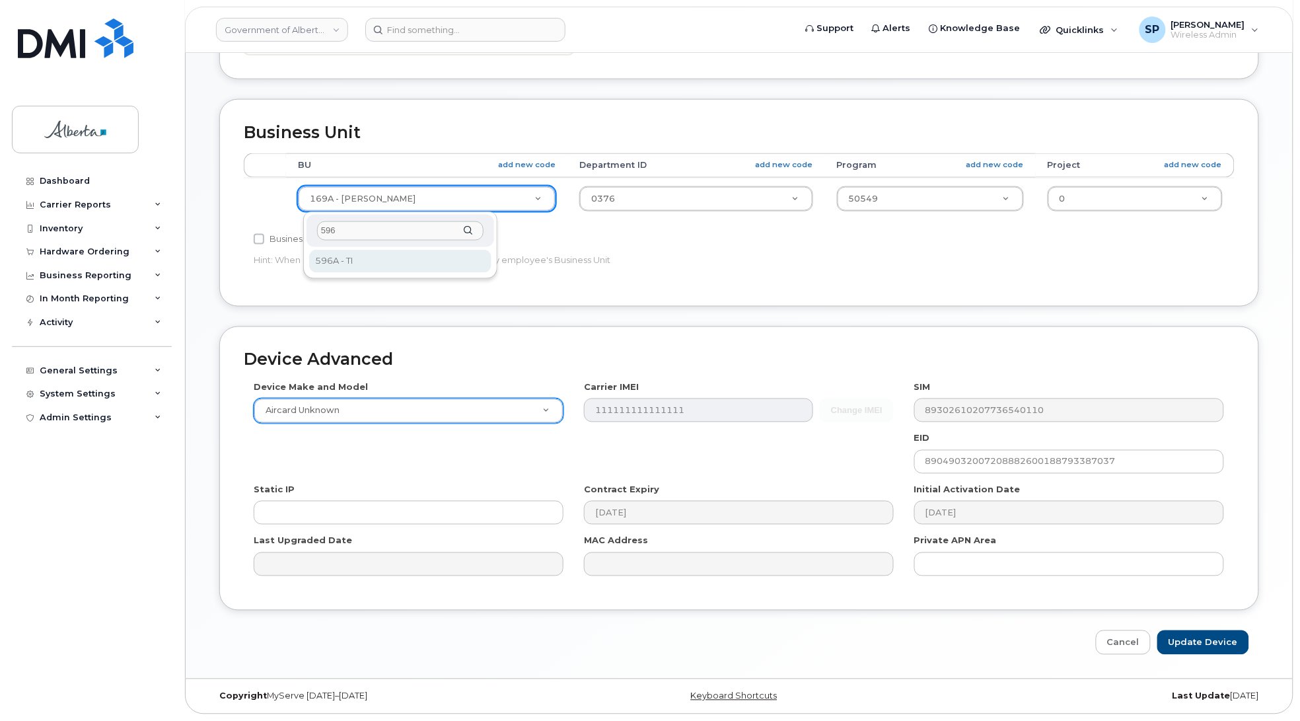
type input "596"
select select "4797729"
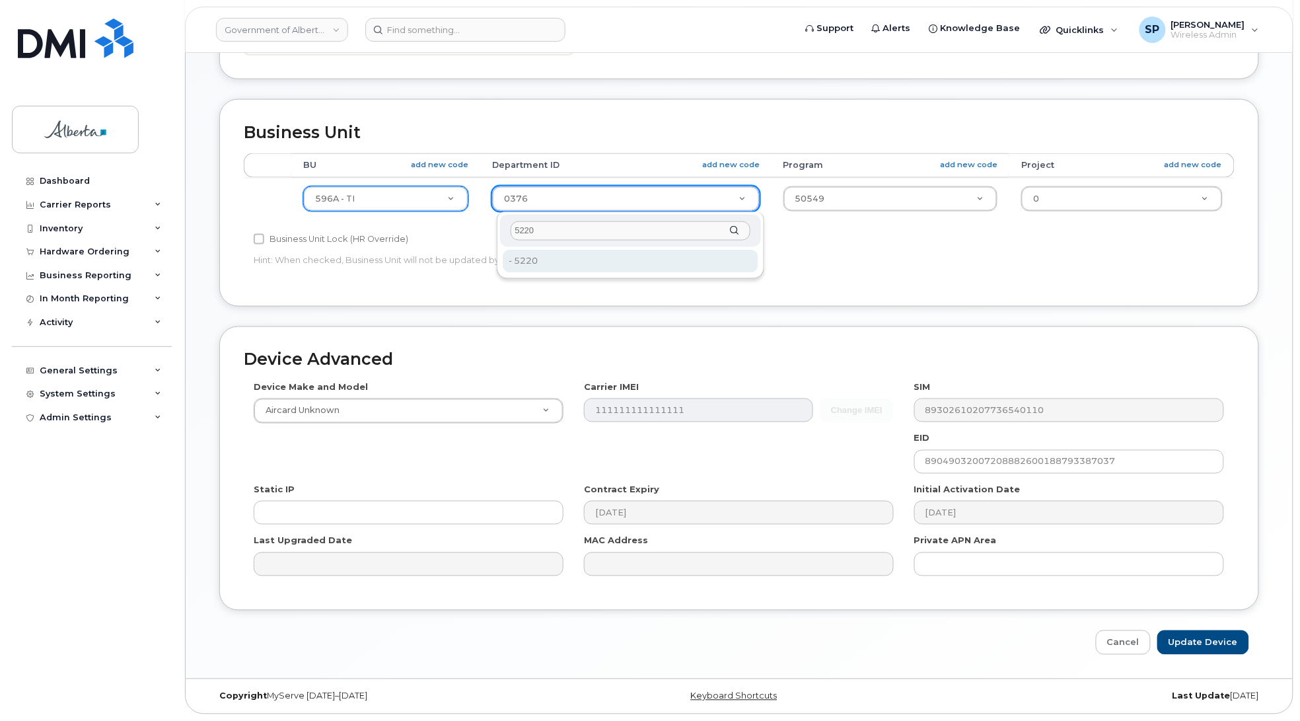
type input "5220"
type input "4802987"
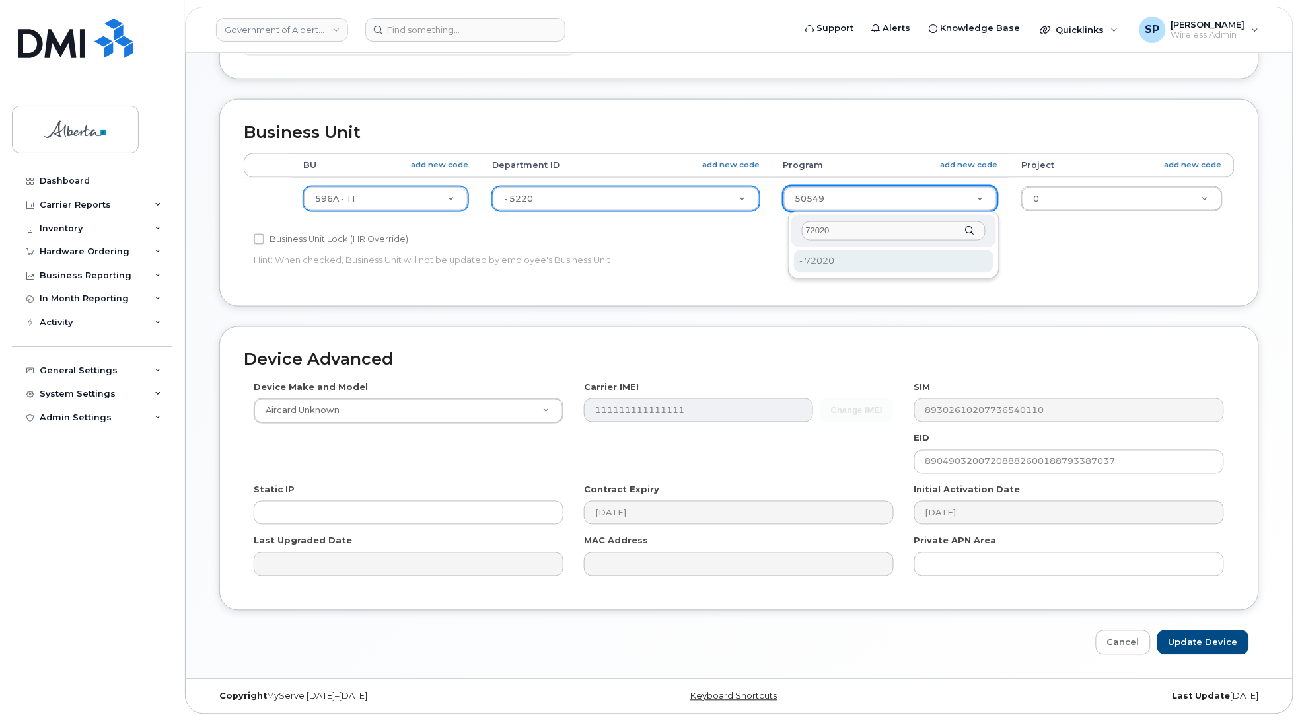
type input "72020"
type input "4803008"
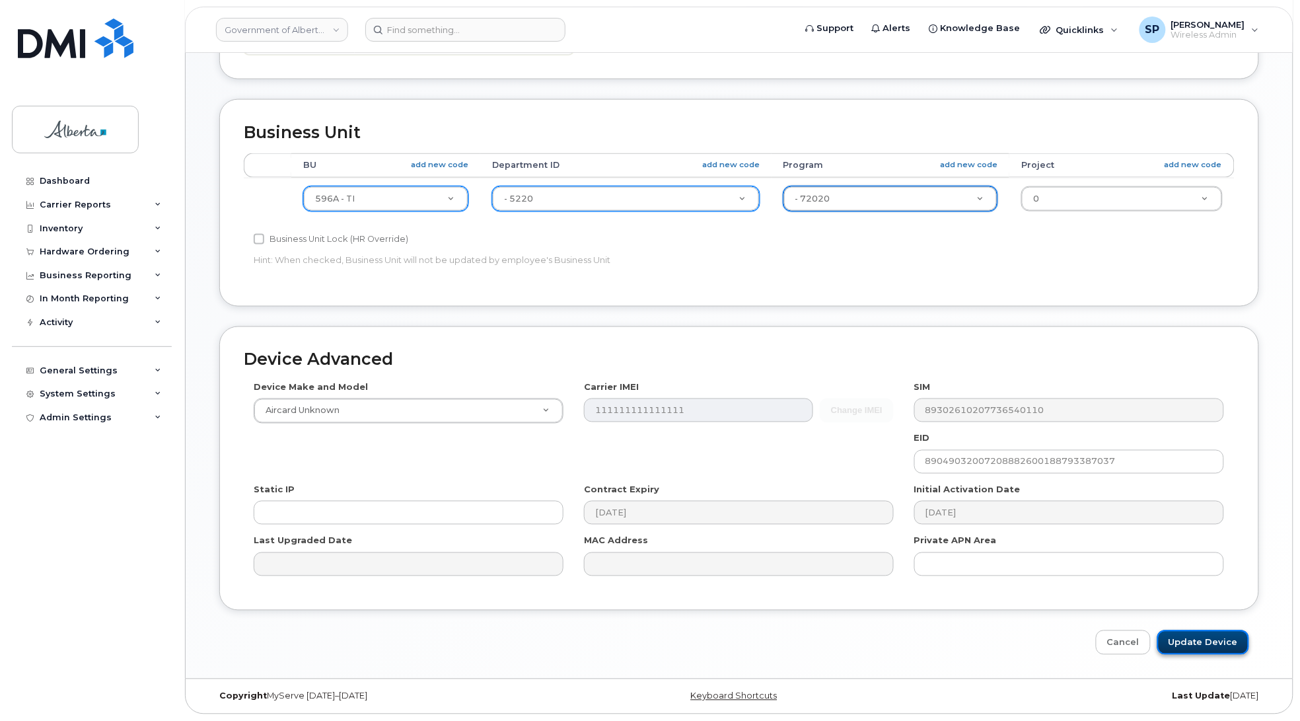
click at [1206, 641] on input "Update Device" at bounding box center [1203, 642] width 92 height 24
type input "Saving..."
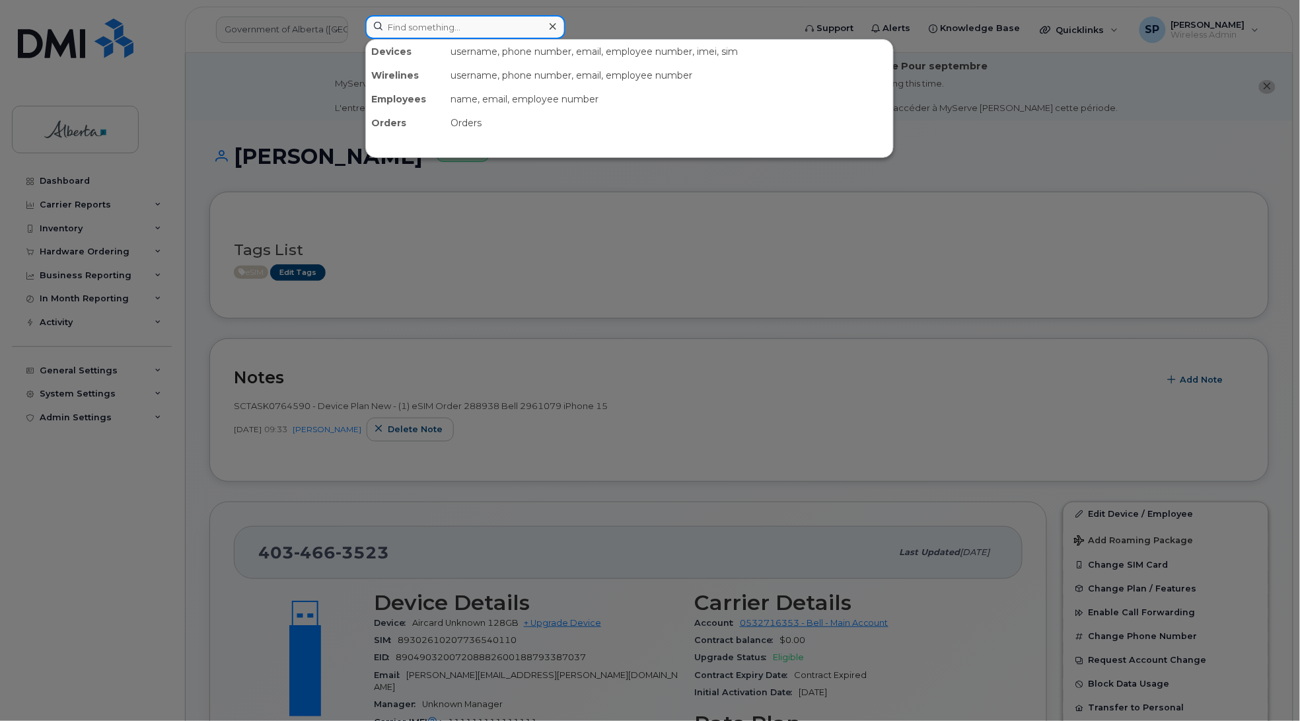
click at [478, 22] on input at bounding box center [465, 27] width 200 height 24
click at [532, 511] on div at bounding box center [650, 360] width 1300 height 721
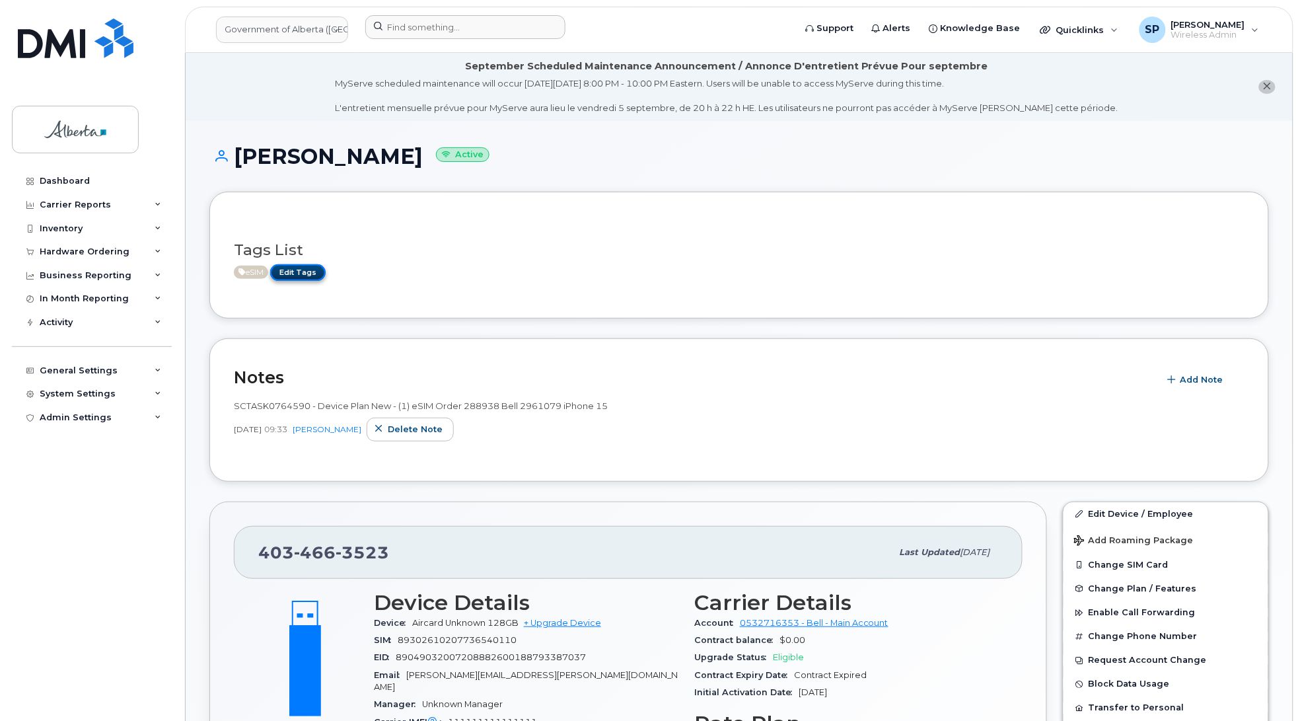
click at [301, 272] on link "Edit Tags" at bounding box center [297, 272] width 55 height 17
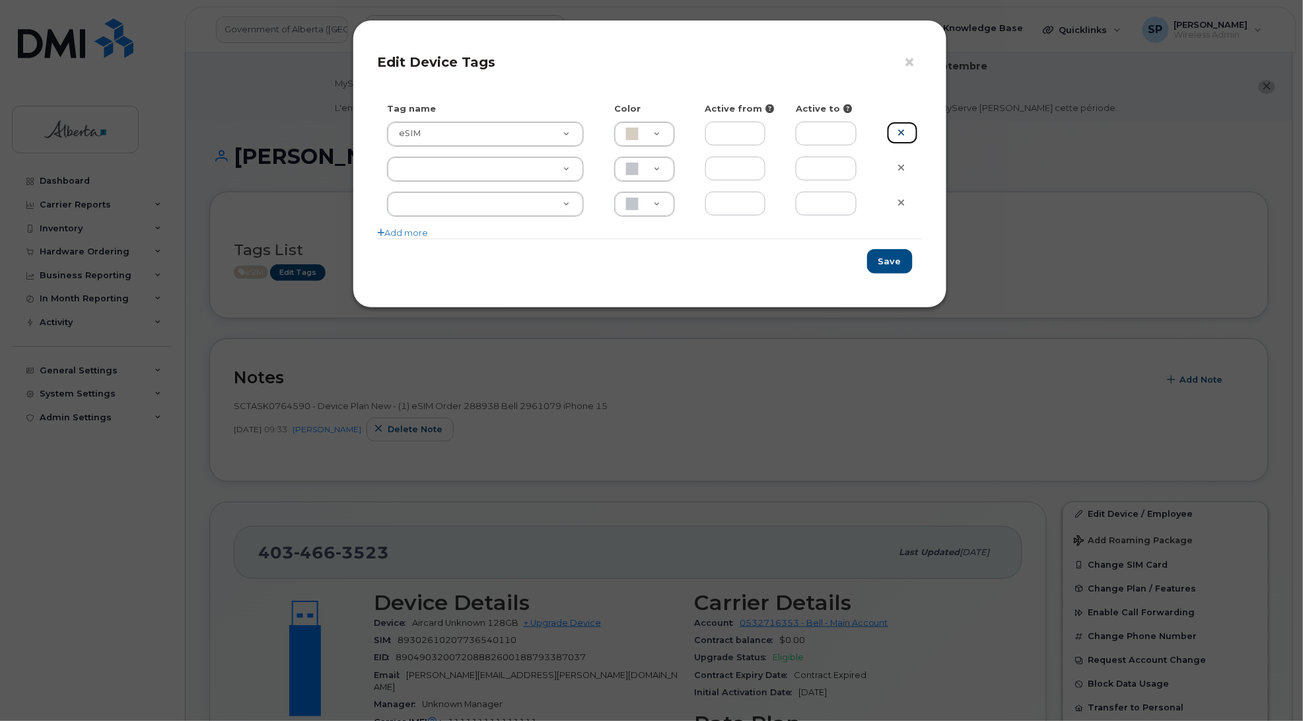
click at [903, 129] on icon at bounding box center [901, 132] width 7 height 10
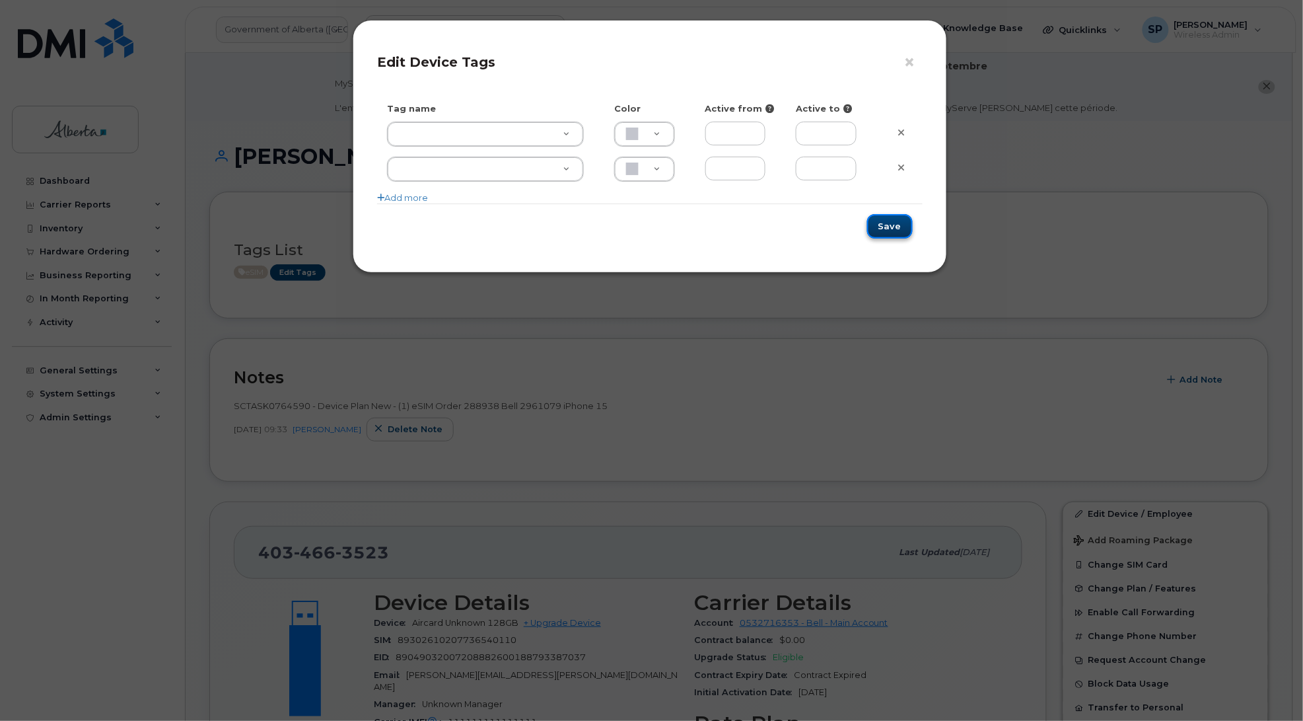
click at [900, 225] on button "Save" at bounding box center [890, 226] width 46 height 24
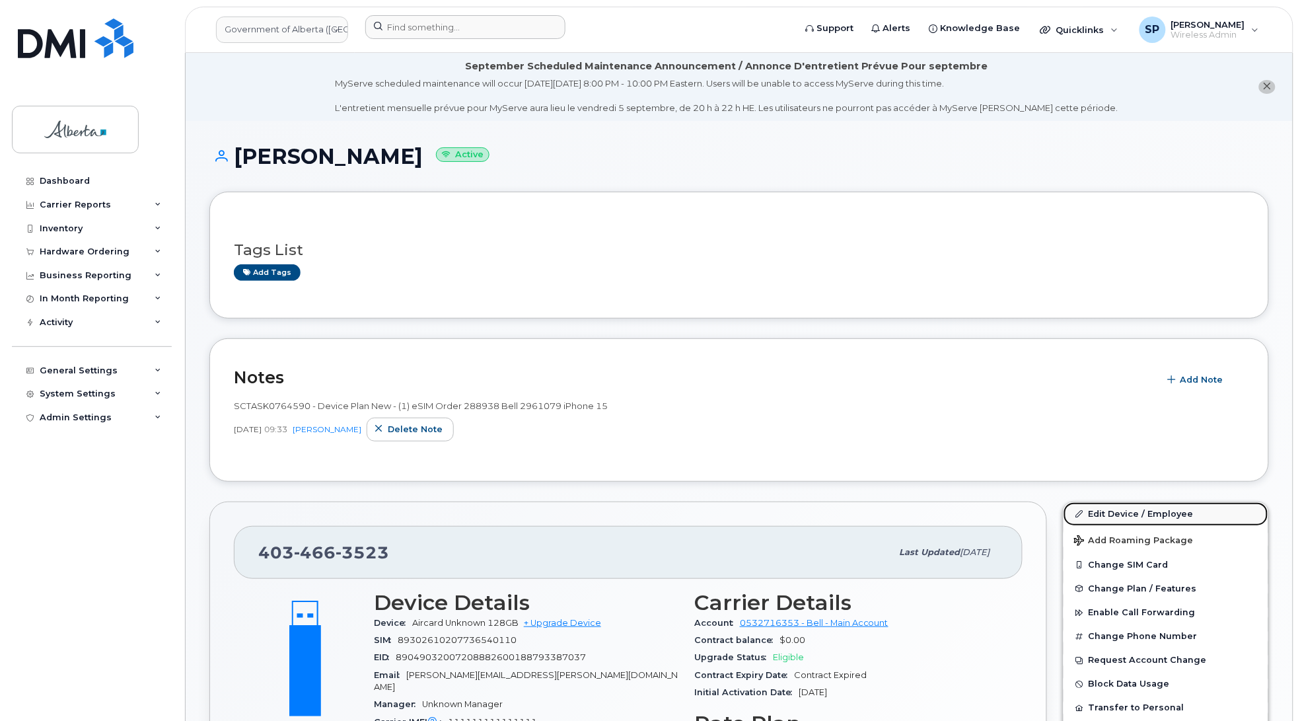
click at [1130, 513] on link "Edit Device / Employee" at bounding box center [1166, 514] width 205 height 24
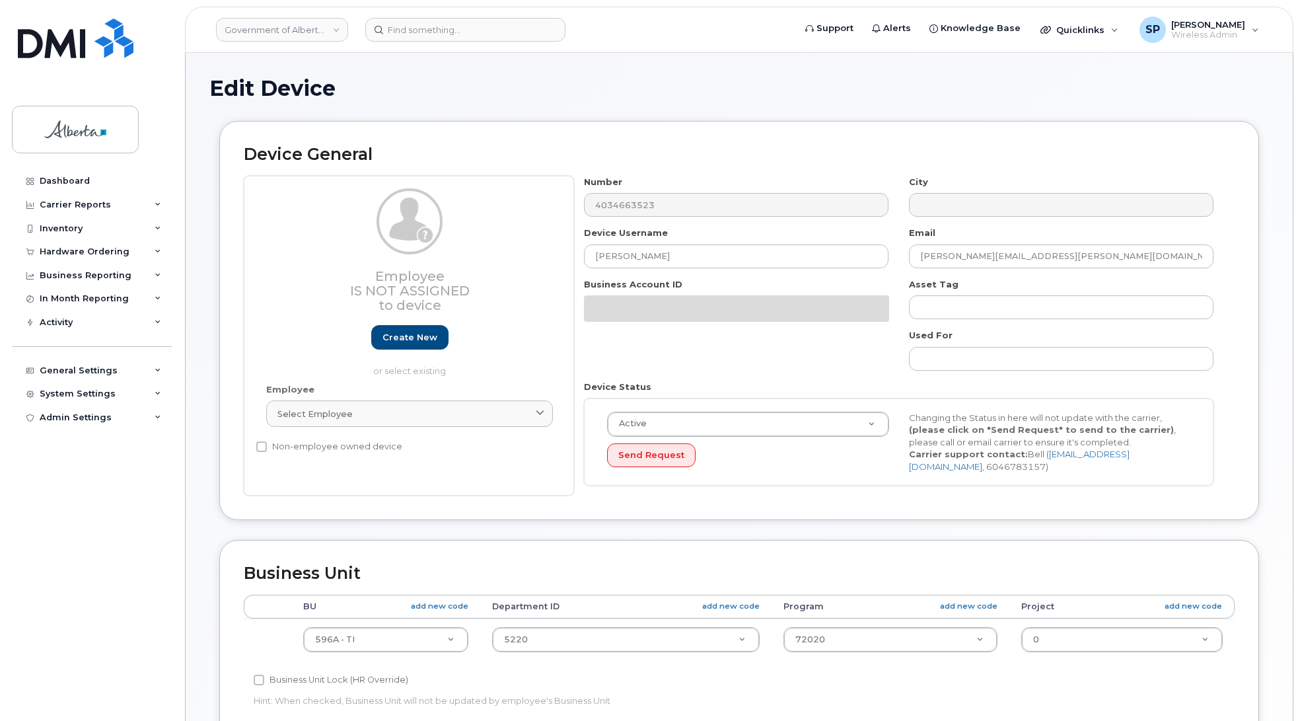
select select "4797729"
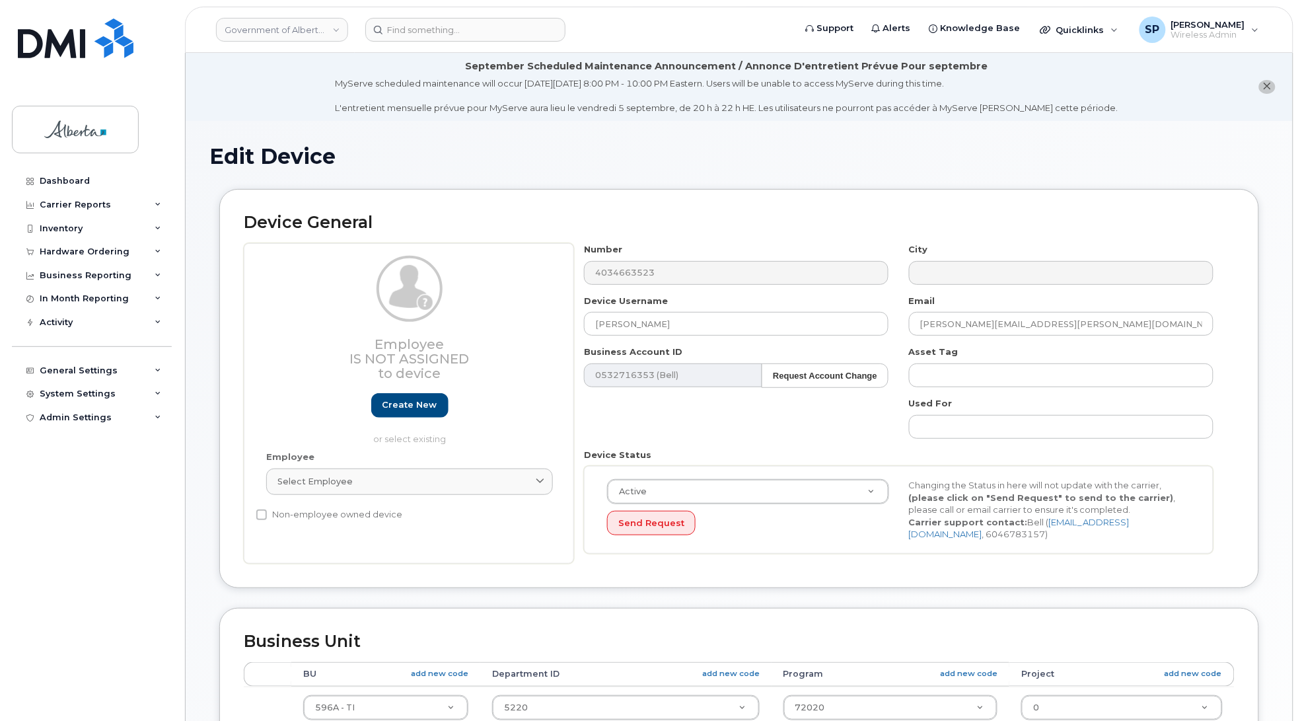
drag, startPoint x: 1299, startPoint y: 225, endPoint x: 1313, endPoint y: 441, distance: 215.9
click at [1299, 441] on html "Government of Alberta (GOA) Support Alerts Knowledge Base Quicklinks Suspend / …" at bounding box center [650, 614] width 1300 height 1229
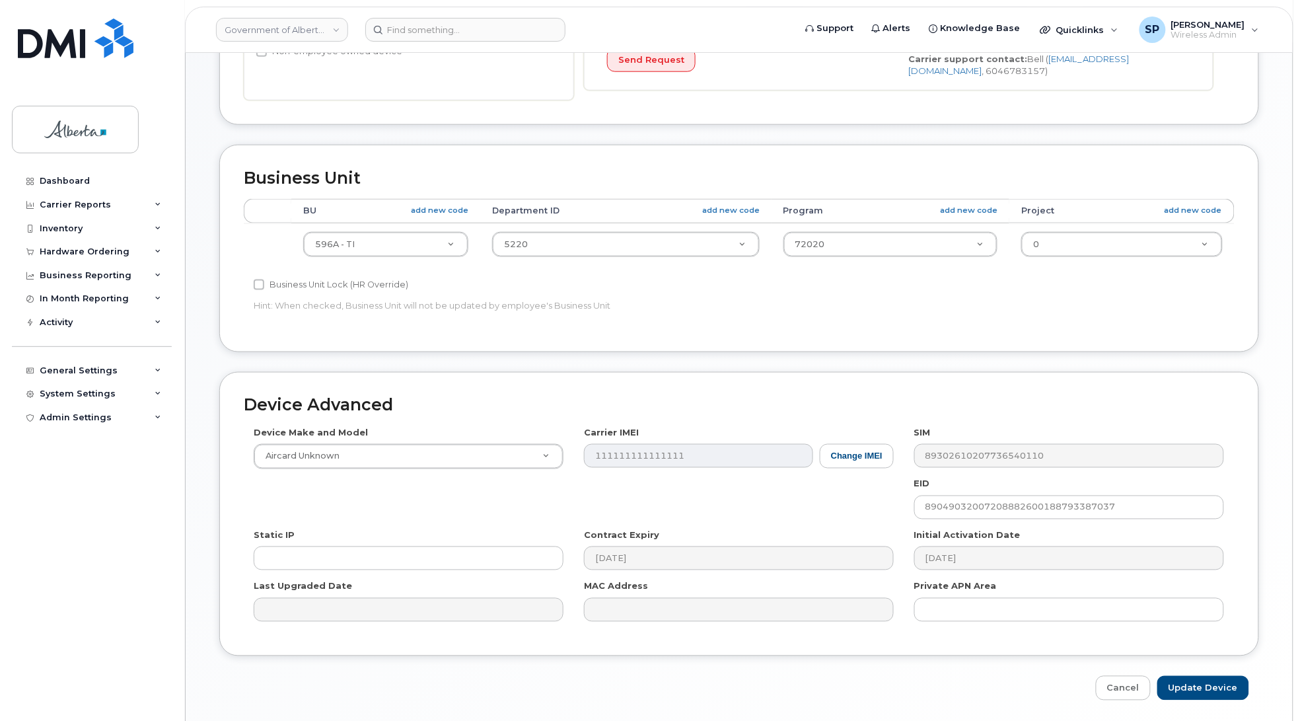
scroll to position [466, 0]
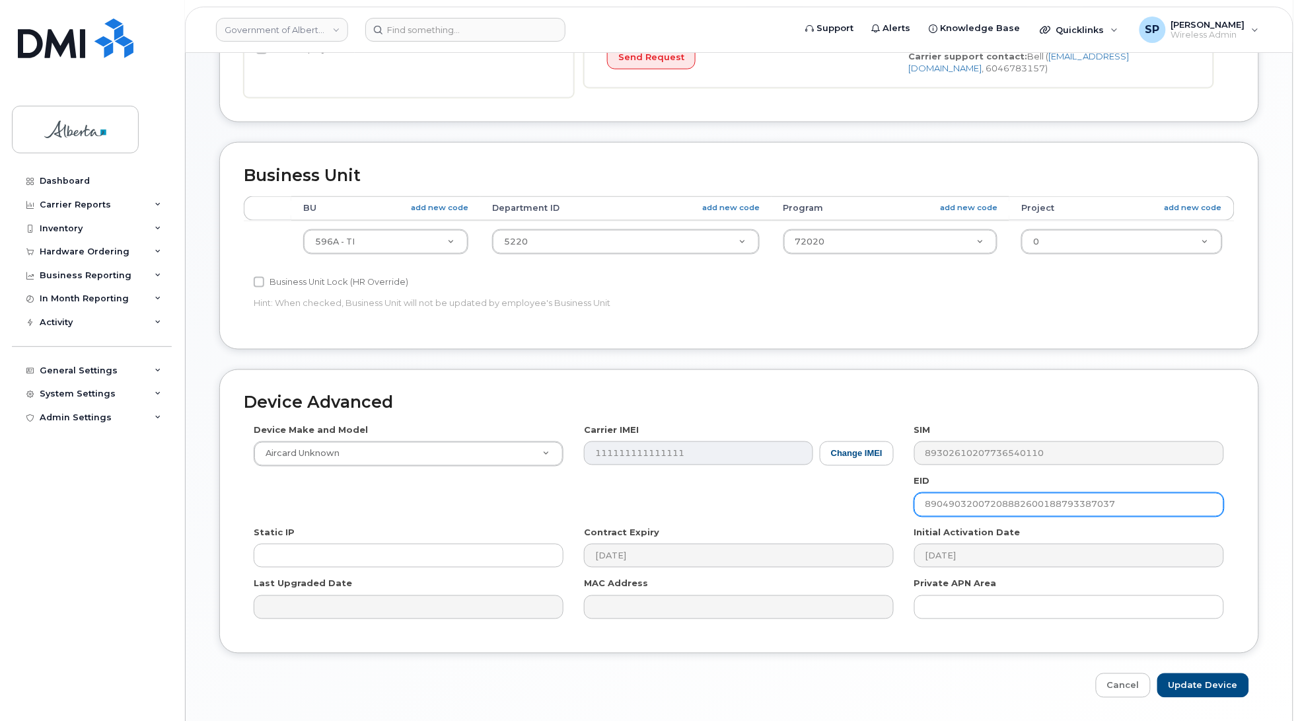
drag, startPoint x: 1151, startPoint y: 509, endPoint x: 857, endPoint y: 514, distance: 294.0
click at [857, 514] on div "Device Make and Model Aircard Unknown Android TCL 502 Watch Apple Watch S9 41mm…" at bounding box center [739, 526] width 991 height 205
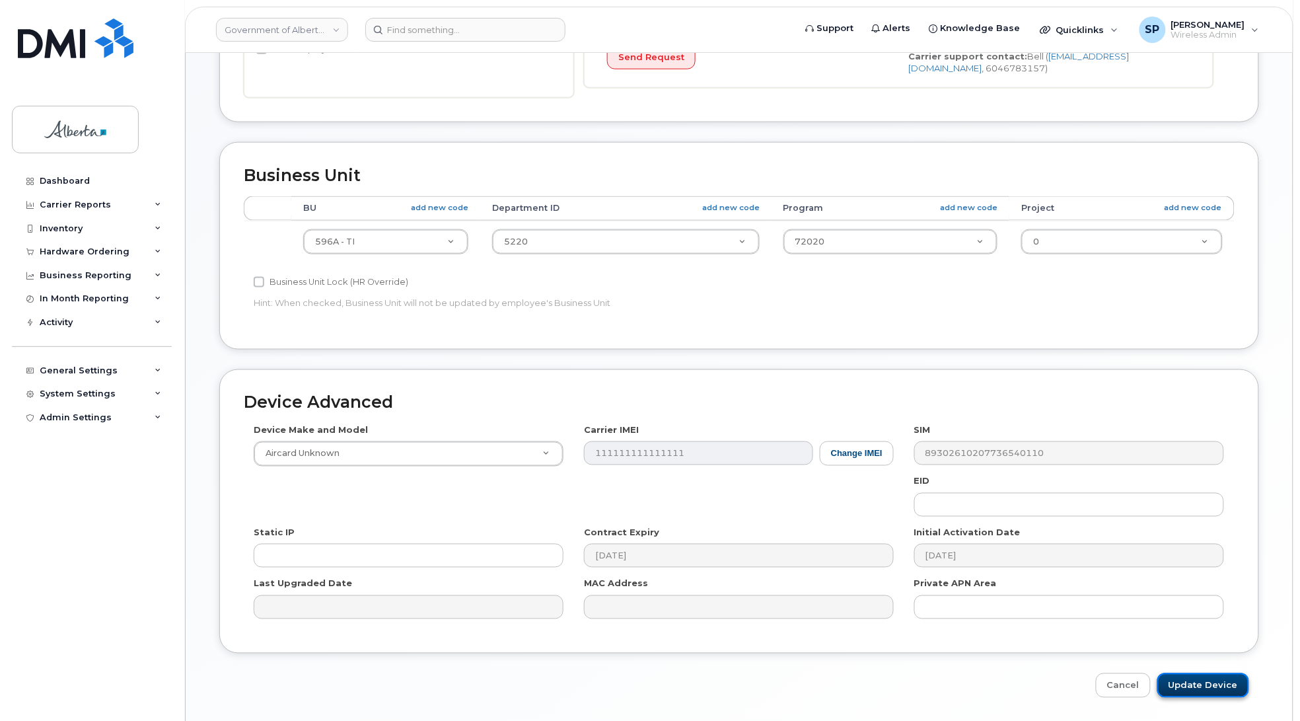
click at [1188, 689] on input "Update Device" at bounding box center [1203, 685] width 92 height 24
type input "Saving..."
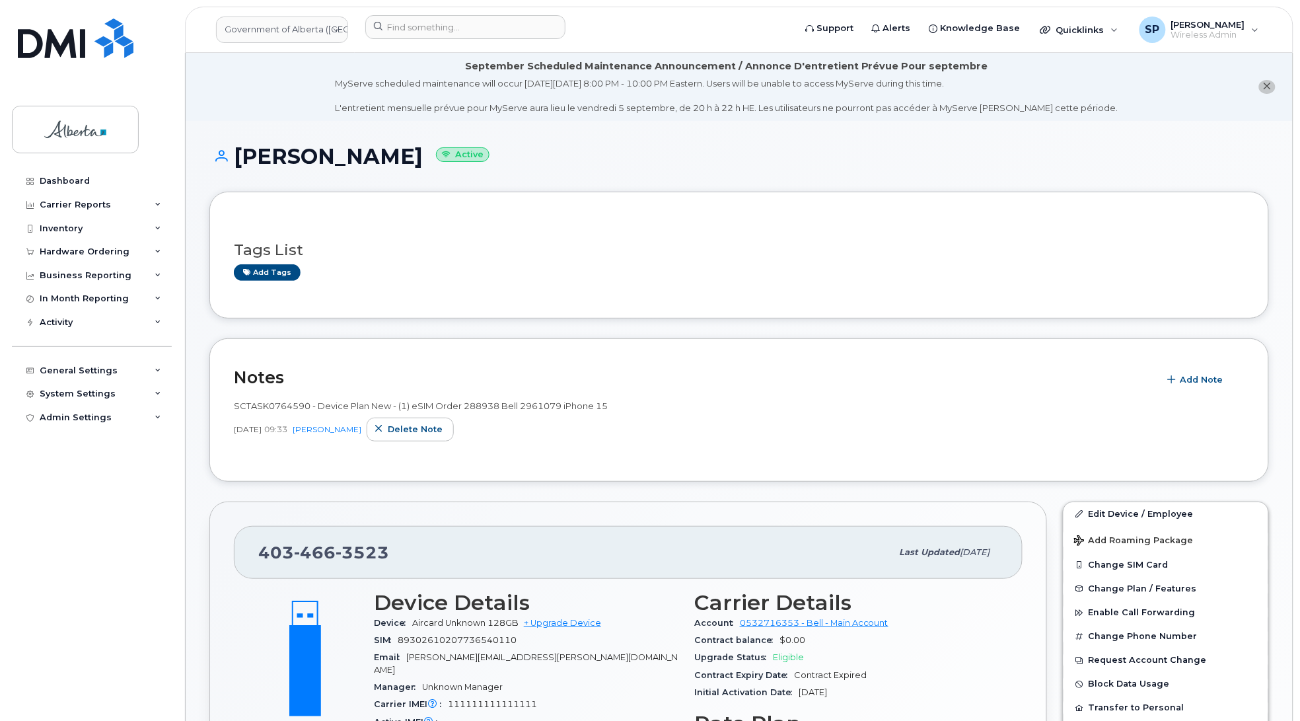
click at [60, 499] on div "Dashboard Carrier Reports Monthly Billing Data Daily Data Pooling Data Behavior…" at bounding box center [93, 435] width 163 height 532
click at [1114, 517] on link "Edit Device / Employee" at bounding box center [1166, 514] width 205 height 24
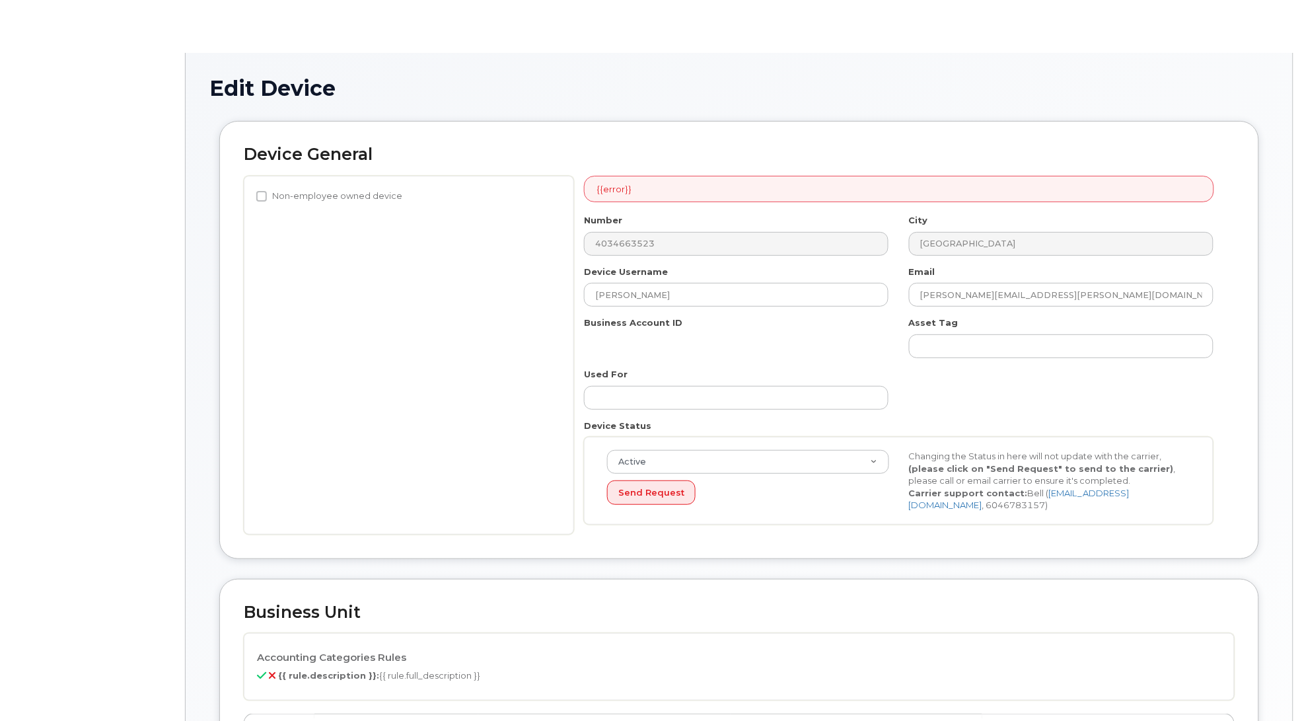
select select "4797729"
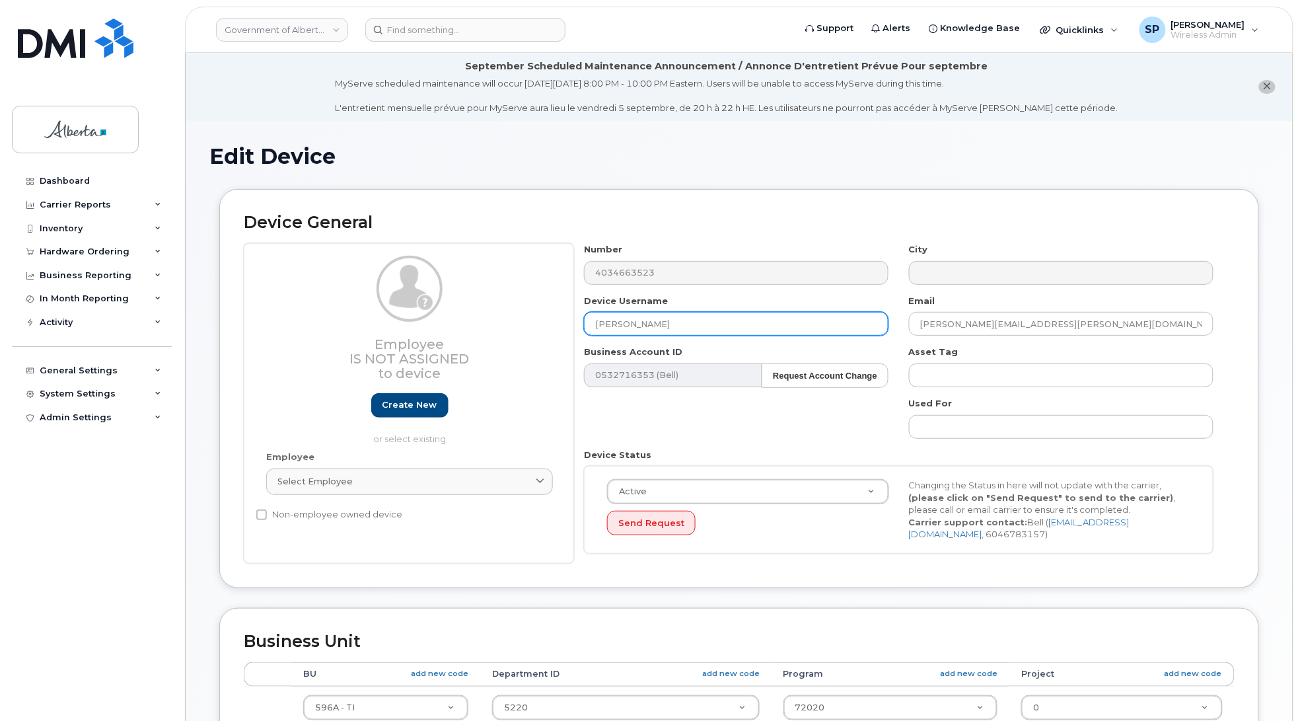
drag, startPoint x: 655, startPoint y: 321, endPoint x: 490, endPoint y: 339, distance: 166.1
click at [490, 339] on div "Employee Is not assigned to device Create new or select existing Employee Selec…" at bounding box center [739, 403] width 991 height 320
type input "Repurpose Calgary"
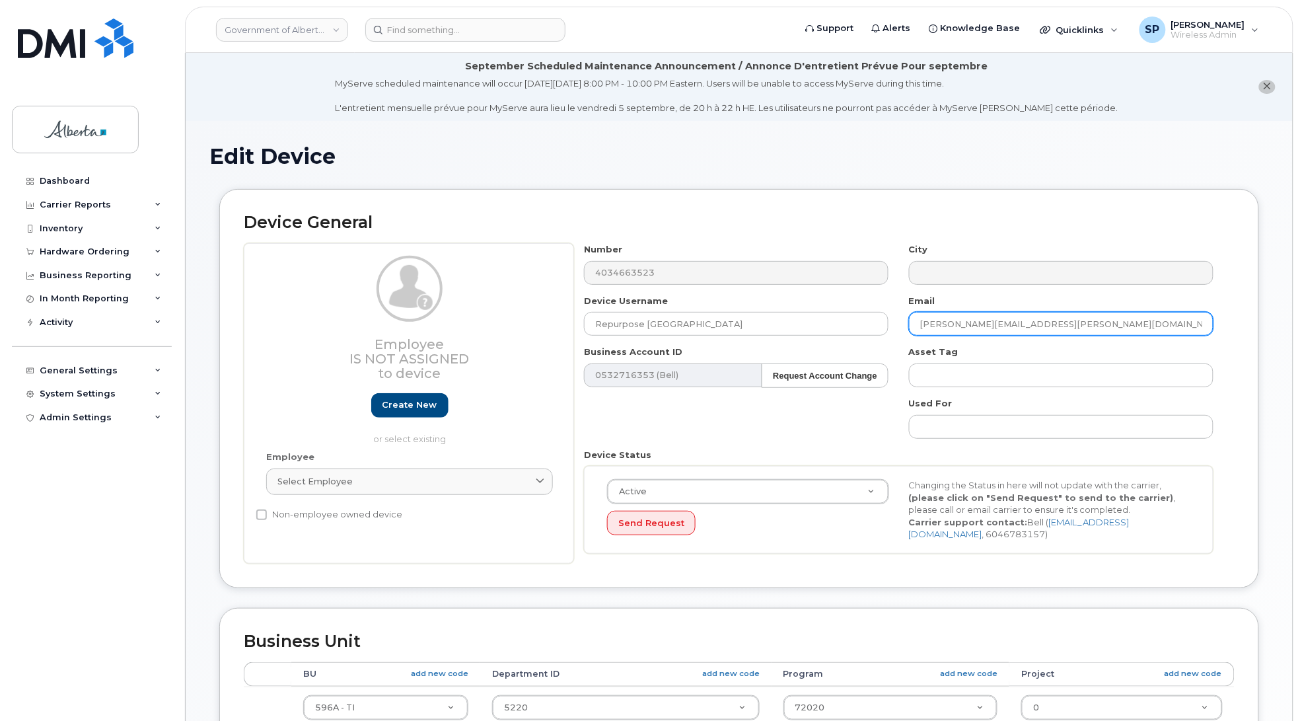
drag, startPoint x: 963, startPoint y: 322, endPoint x: 900, endPoint y: 322, distance: 62.8
click at [900, 322] on div "Email Jesse.Carr@gov.ab.ca" at bounding box center [1061, 316] width 325 height 42
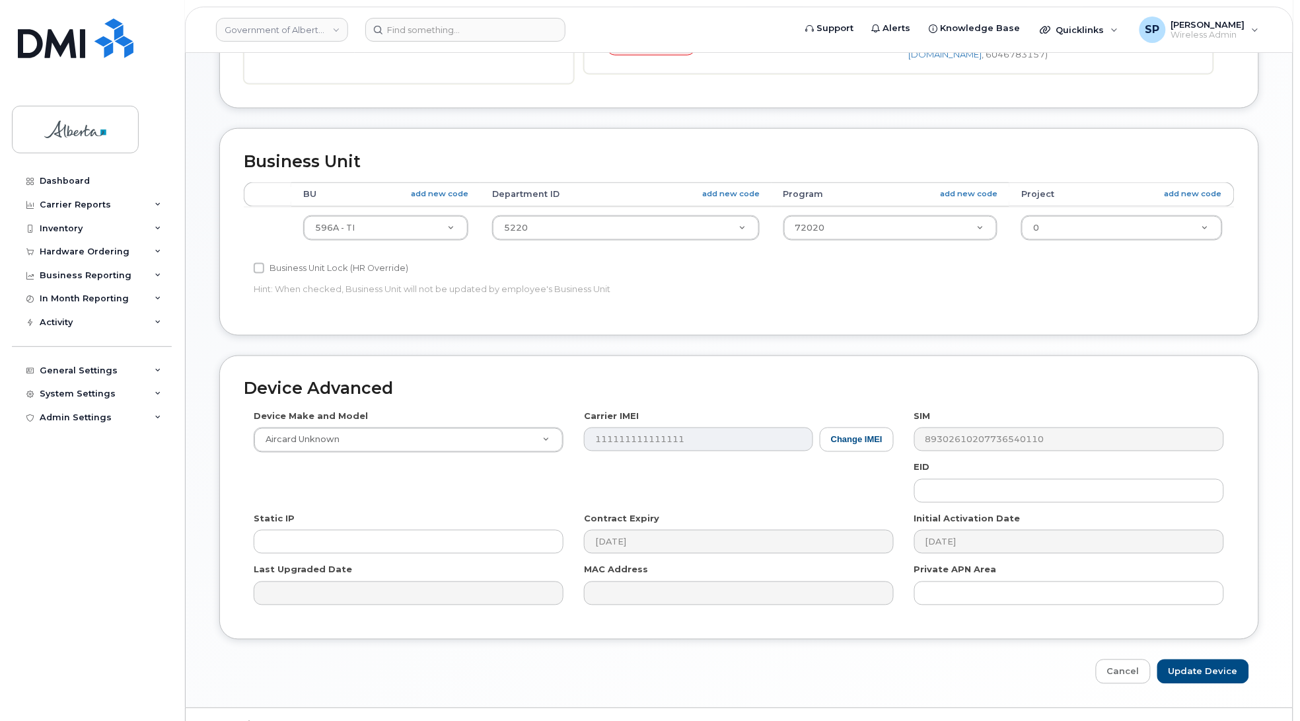
scroll to position [511, 0]
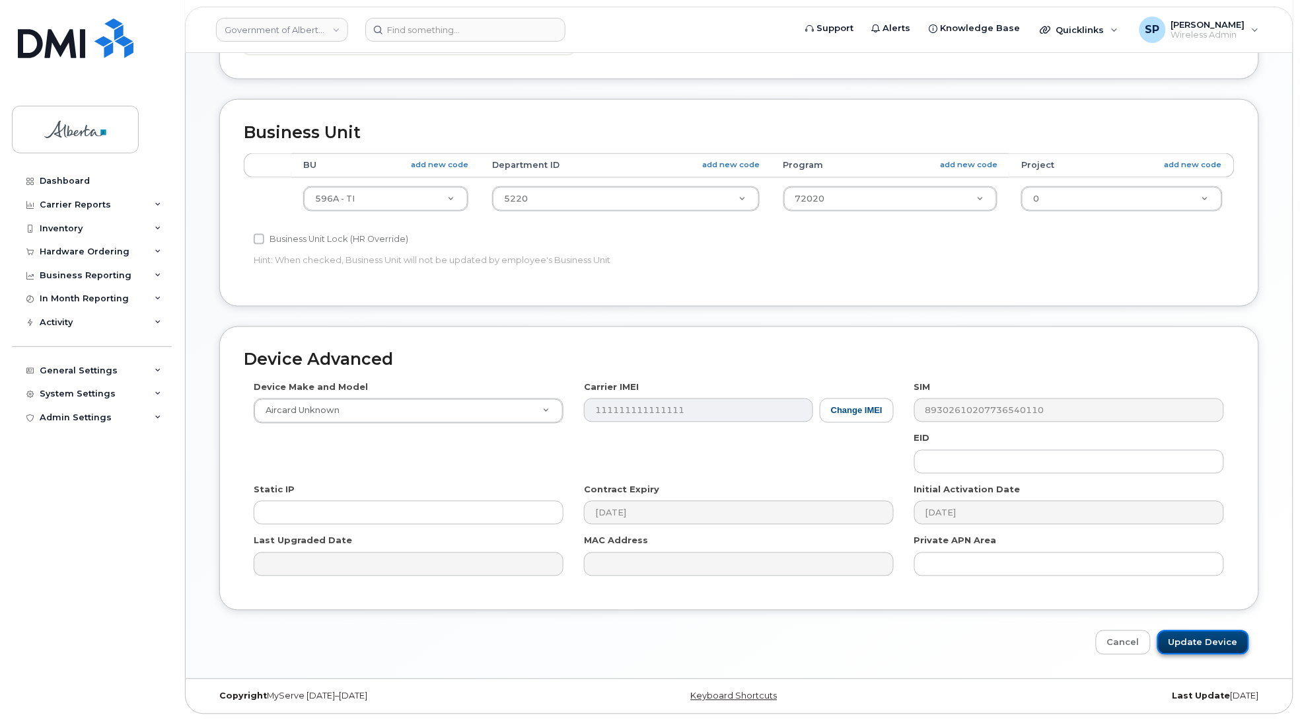
click at [1203, 646] on input "Update Device" at bounding box center [1203, 642] width 92 height 24
type input "Saving..."
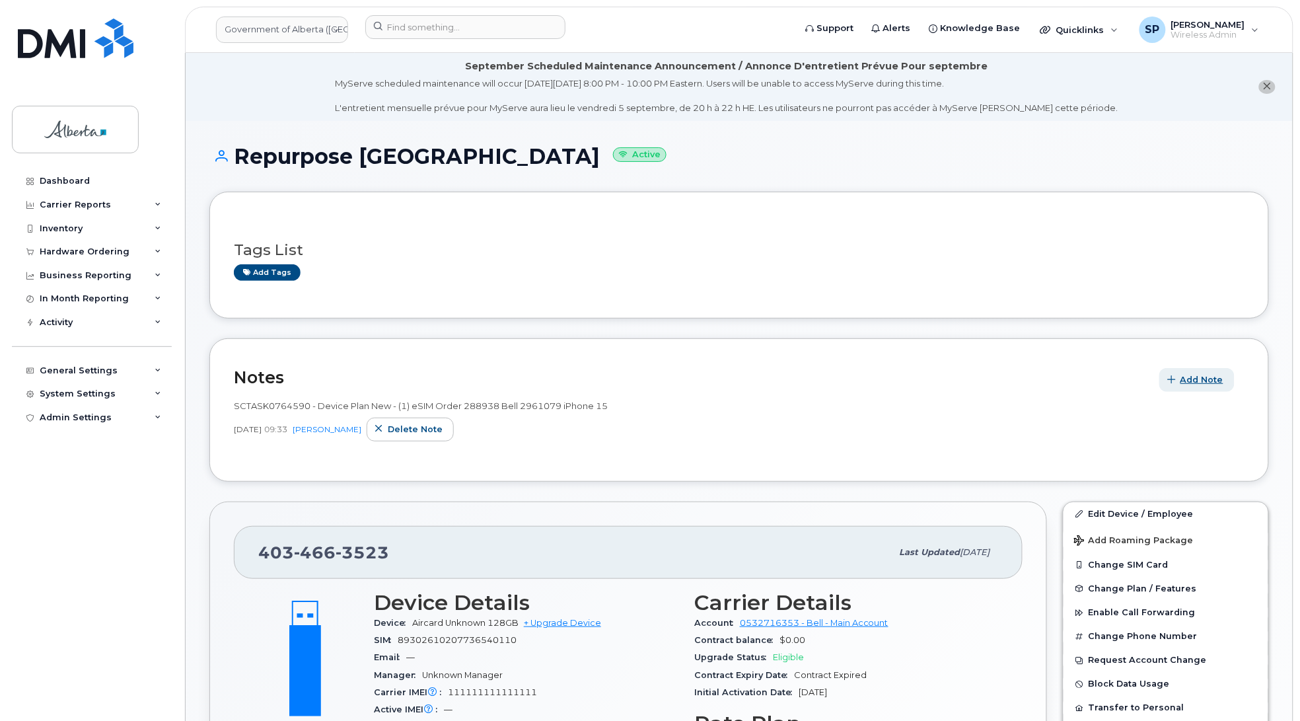
click at [1196, 383] on span "Add Note" at bounding box center [1202, 379] width 43 height 13
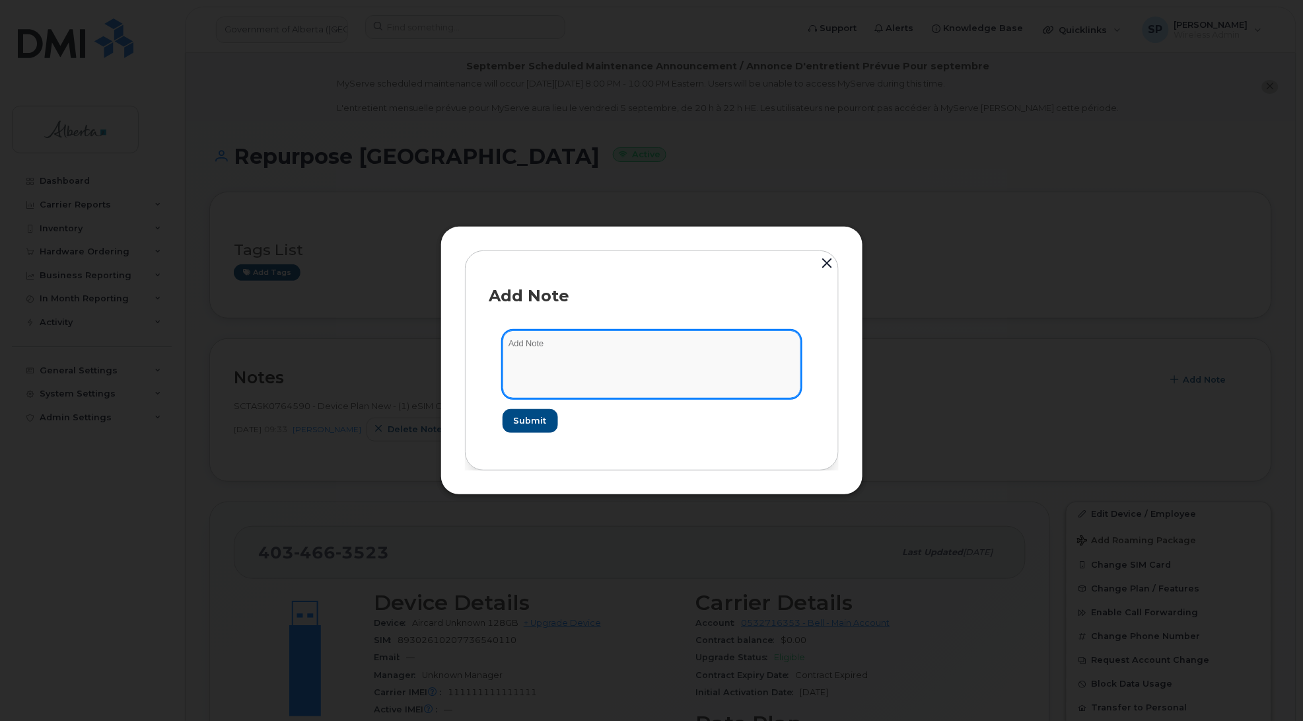
click at [566, 349] on textarea at bounding box center [652, 363] width 299 height 67
paste textarea "SCTASK0839587 Plan User Termination - [PHONE_NUMBER] Repurpose [GEOGRAPHIC_DATA]"
type textarea "SCTASK0839587 Plan User Termination - [PHONE_NUMBER] Repurpose [GEOGRAPHIC_DATA]"
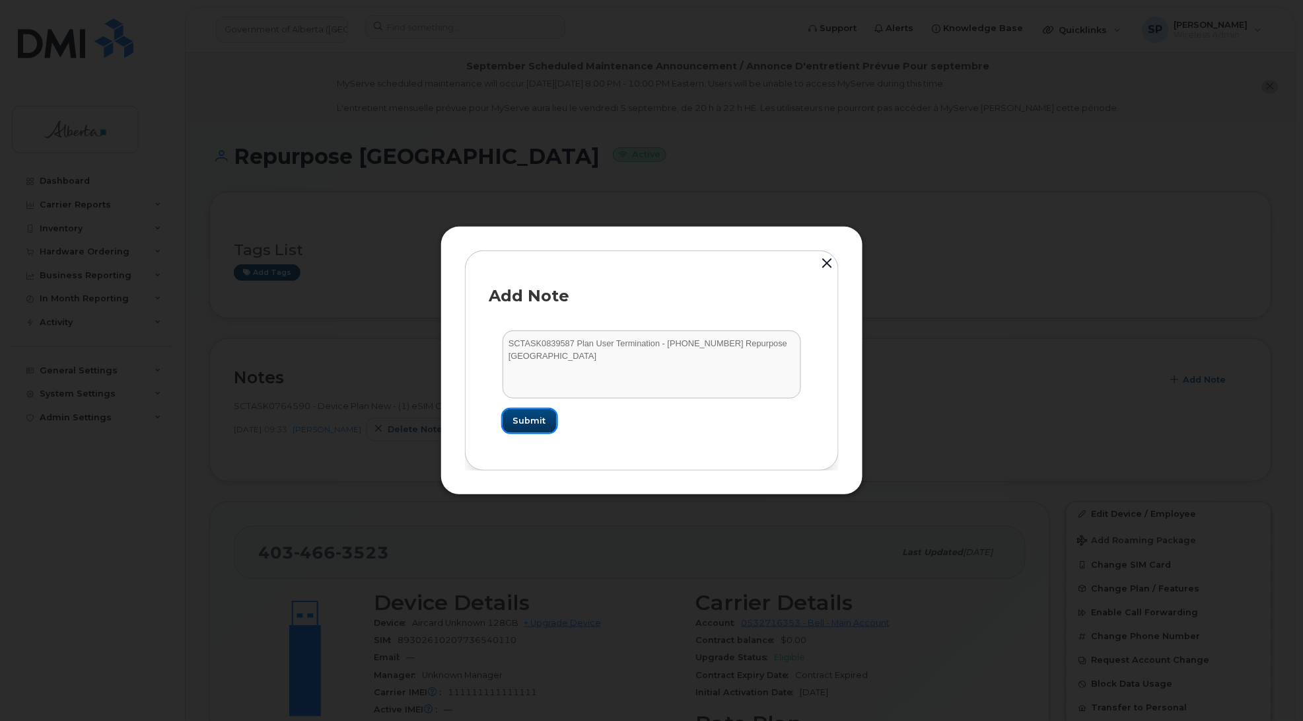
click at [547, 427] on button "Submit" at bounding box center [530, 421] width 54 height 24
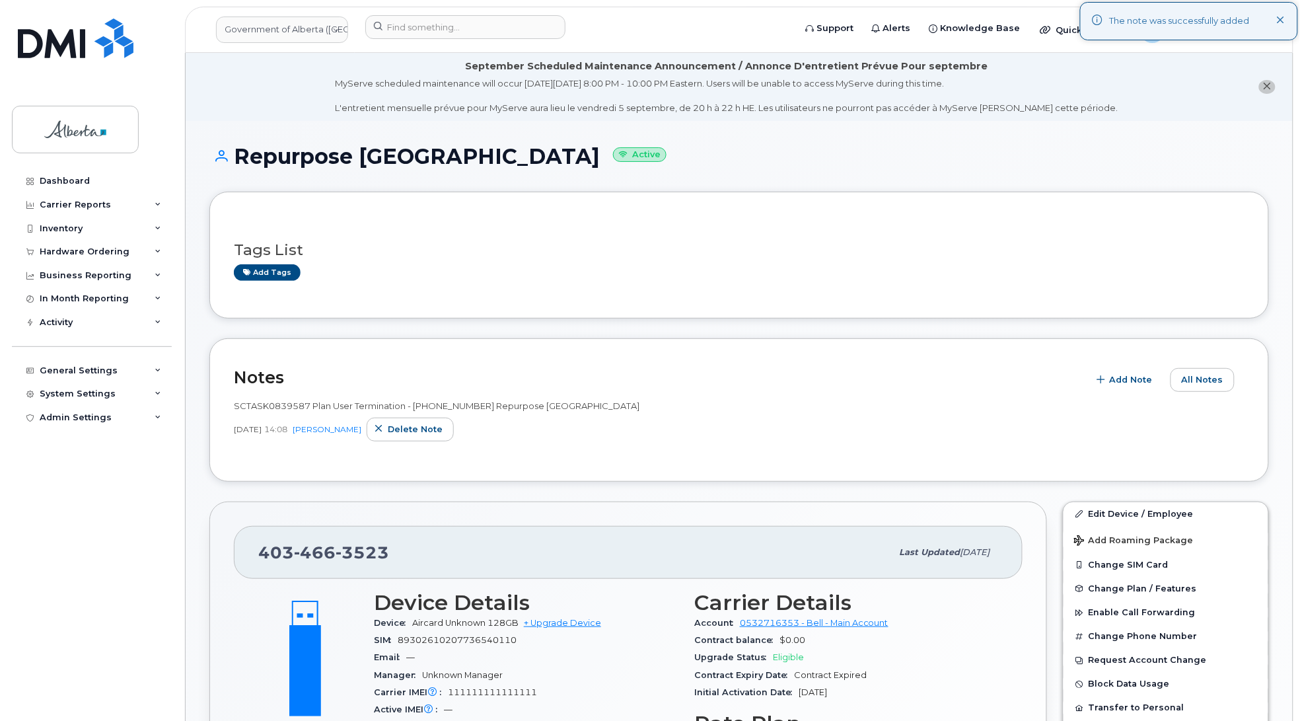
click at [588, 417] on div "SCTASK0839587 Plan User Termination - [PHONE_NUMBER] Repurpose [GEOGRAPHIC_DATA…" at bounding box center [739, 421] width 1011 height 42
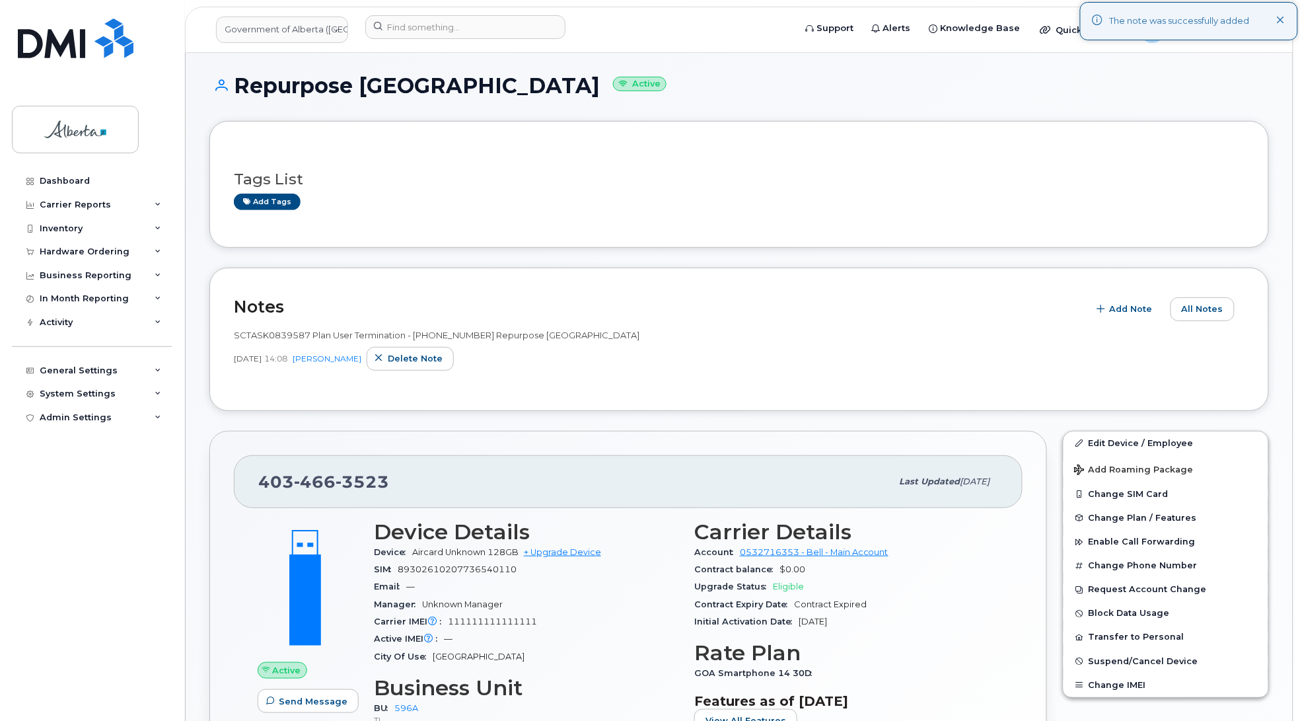
scroll to position [136, 0]
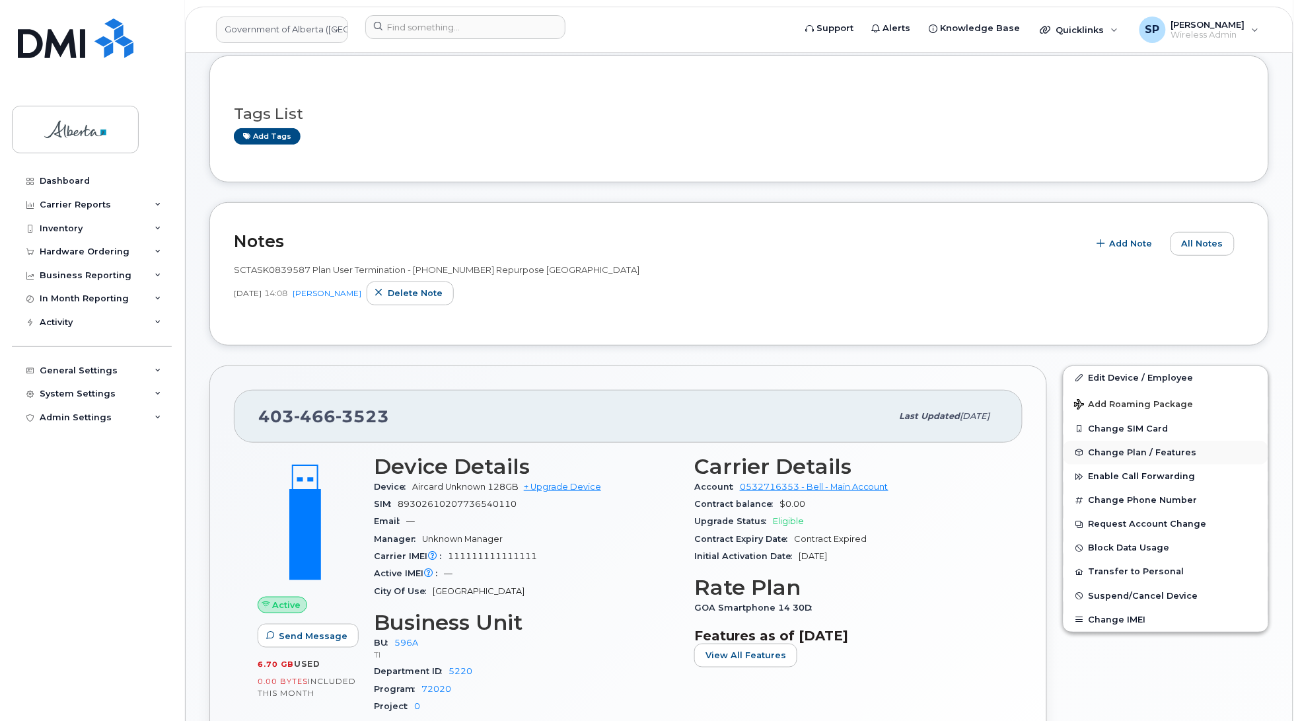
click at [1151, 451] on span "Change Plan / Features" at bounding box center [1143, 452] width 108 height 10
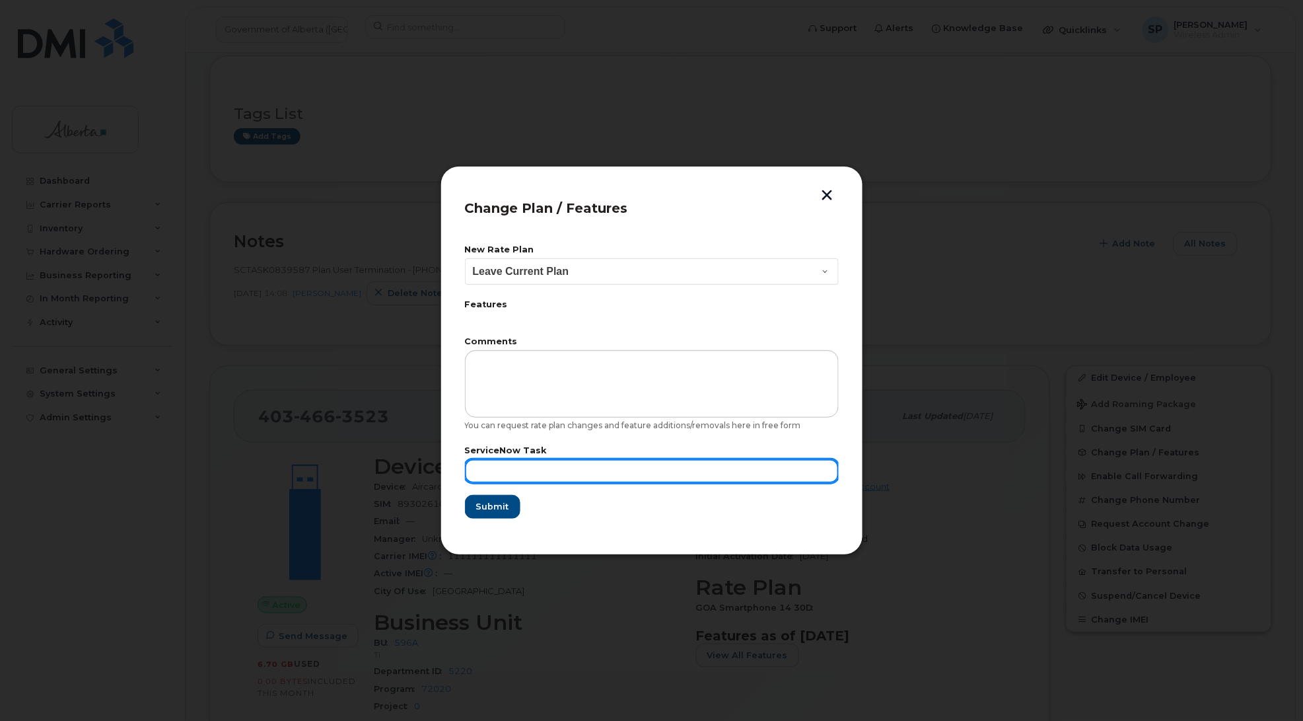
click at [544, 473] on input "text" at bounding box center [652, 471] width 374 height 24
paste input "SCTASK0839587"
type input "SCTASK0839587 Repurpose"
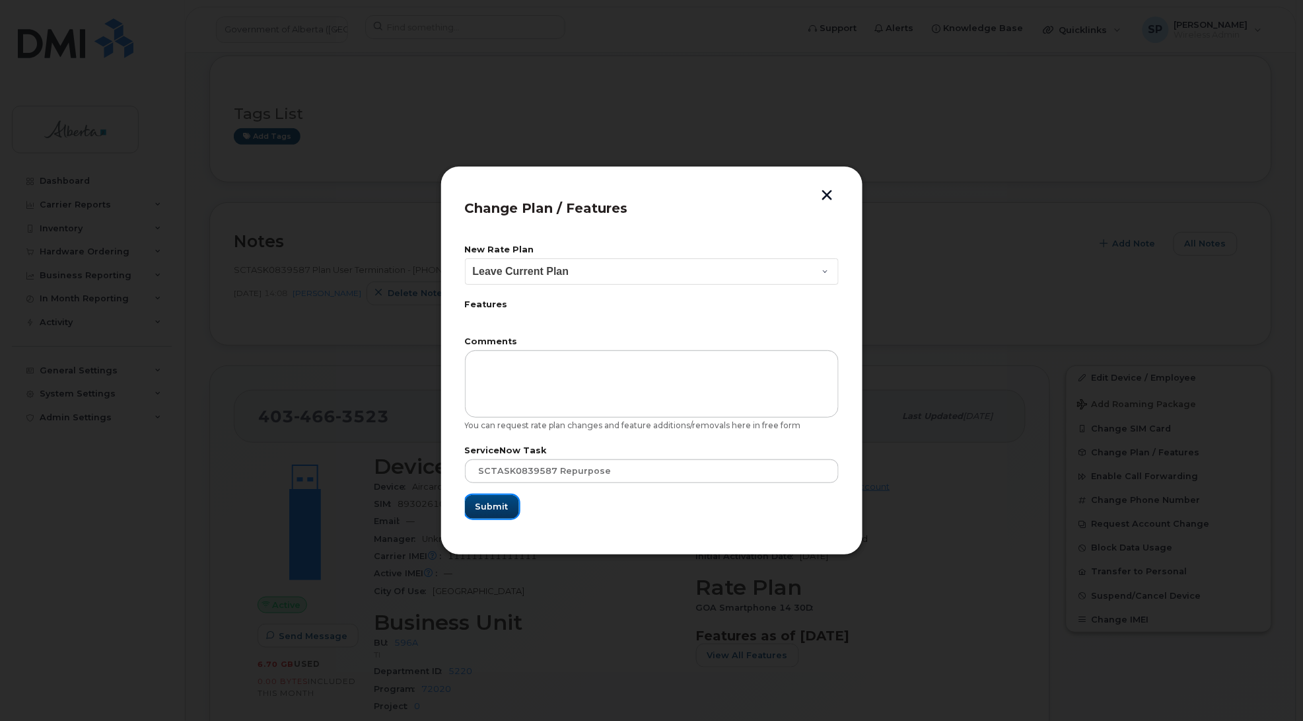
click at [507, 507] on button "Submit" at bounding box center [492, 507] width 54 height 24
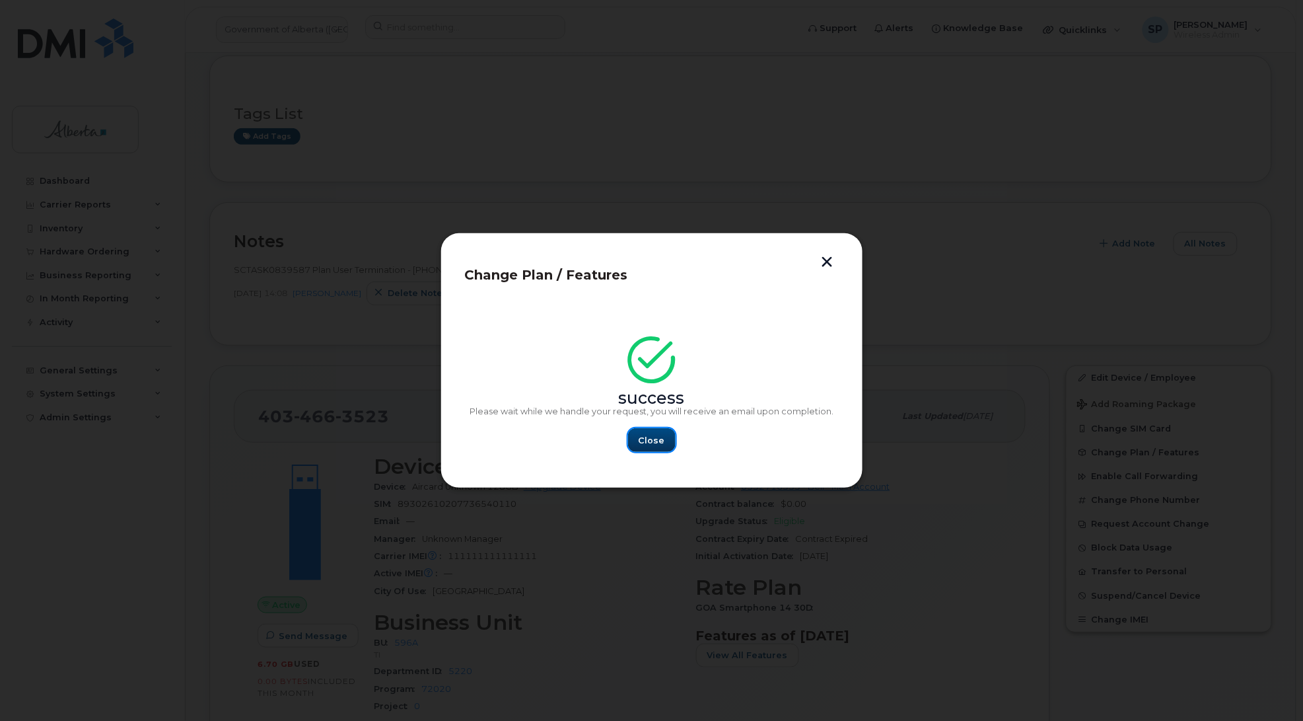
click at [655, 441] on span "Close" at bounding box center [652, 440] width 26 height 13
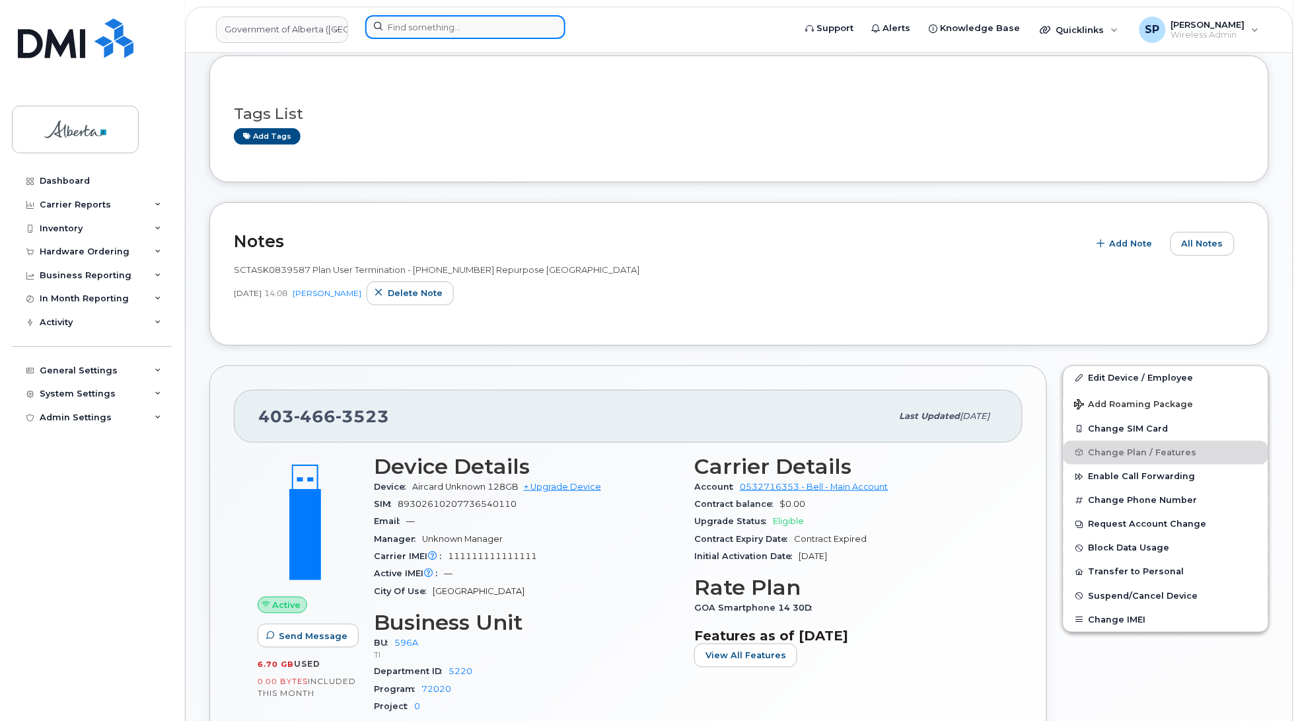
click at [415, 24] on input at bounding box center [465, 27] width 200 height 24
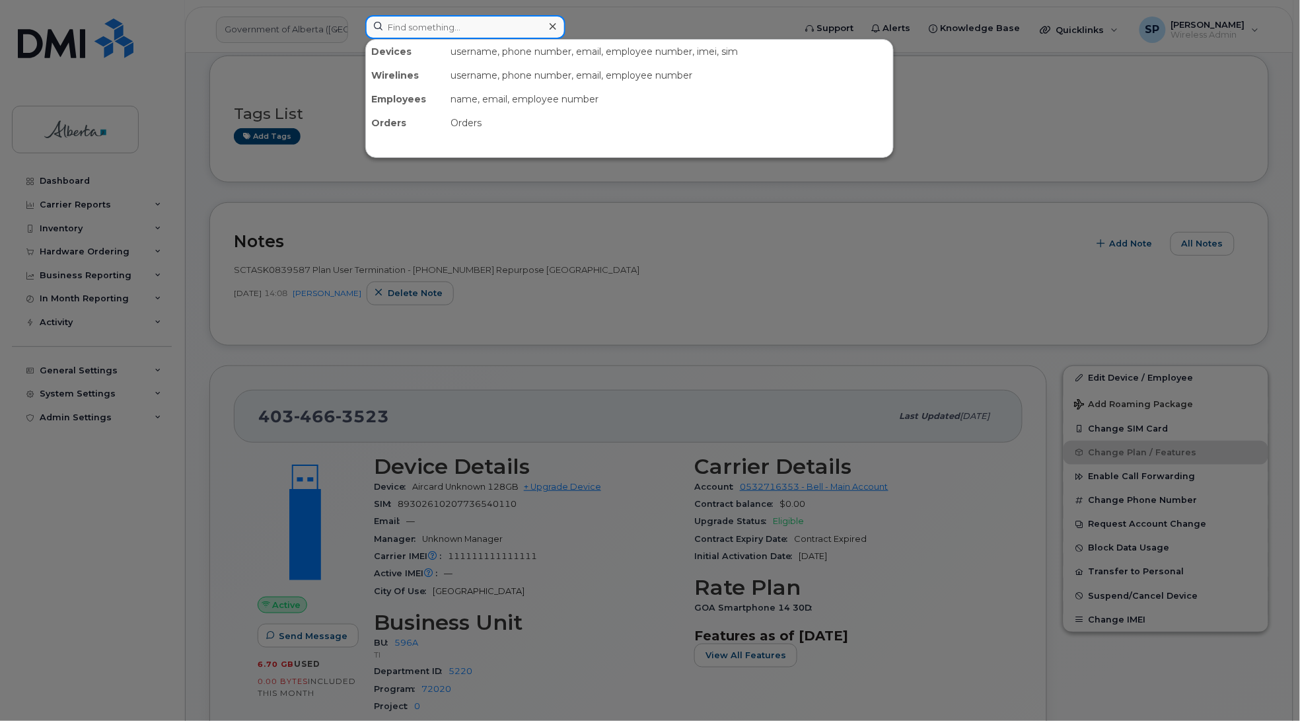
paste input "7802673516"
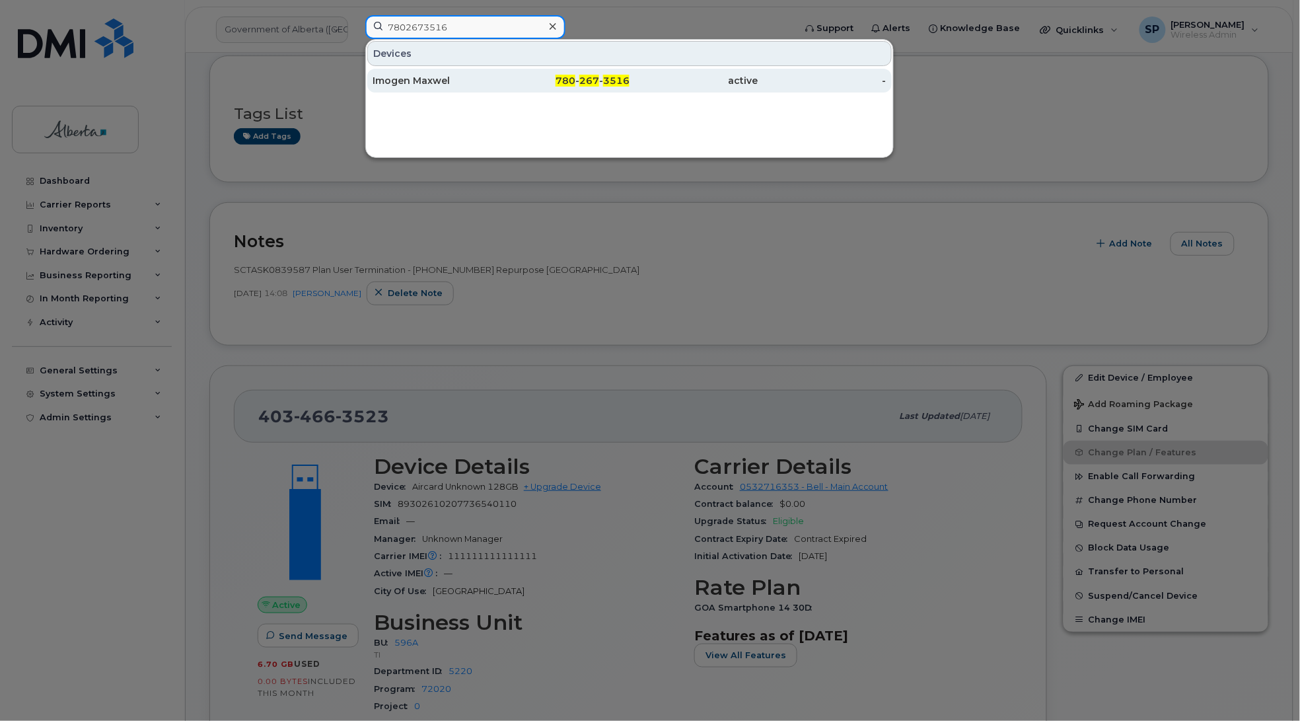
type input "7802673516"
click at [434, 83] on div "Imogen Maxwel" at bounding box center [437, 80] width 129 height 13
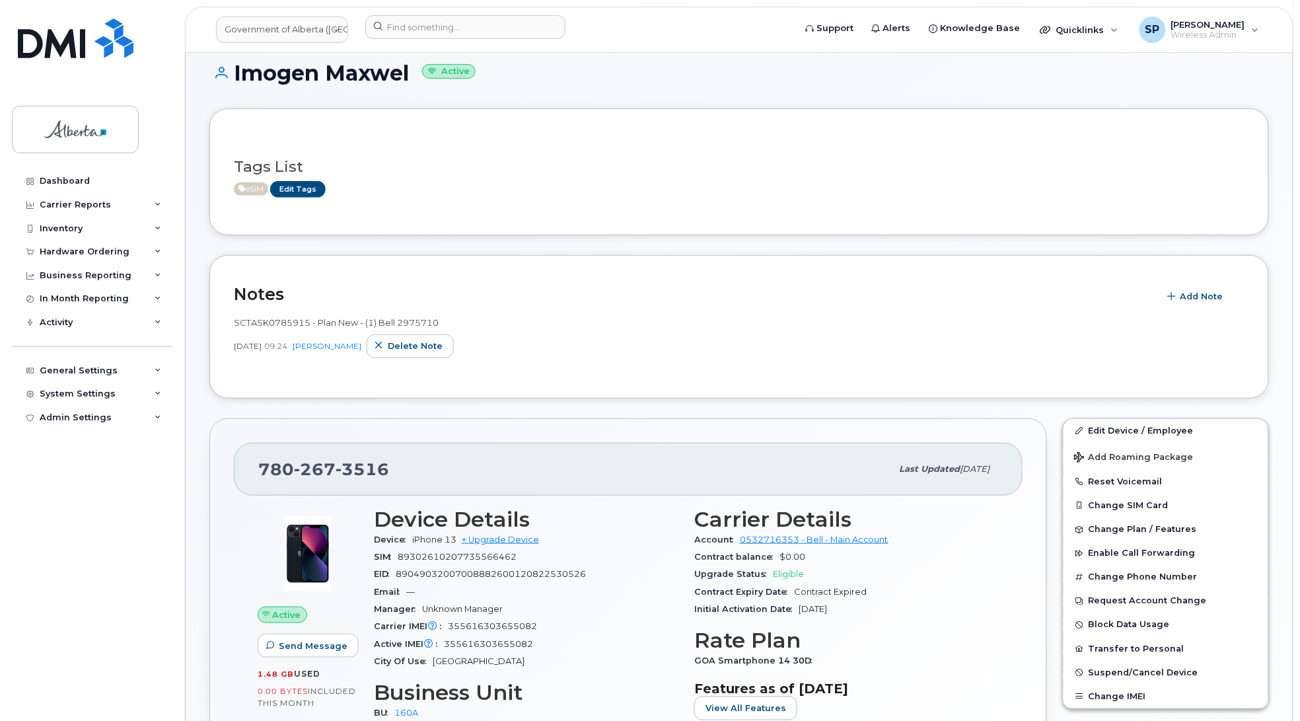
scroll to position [146, 0]
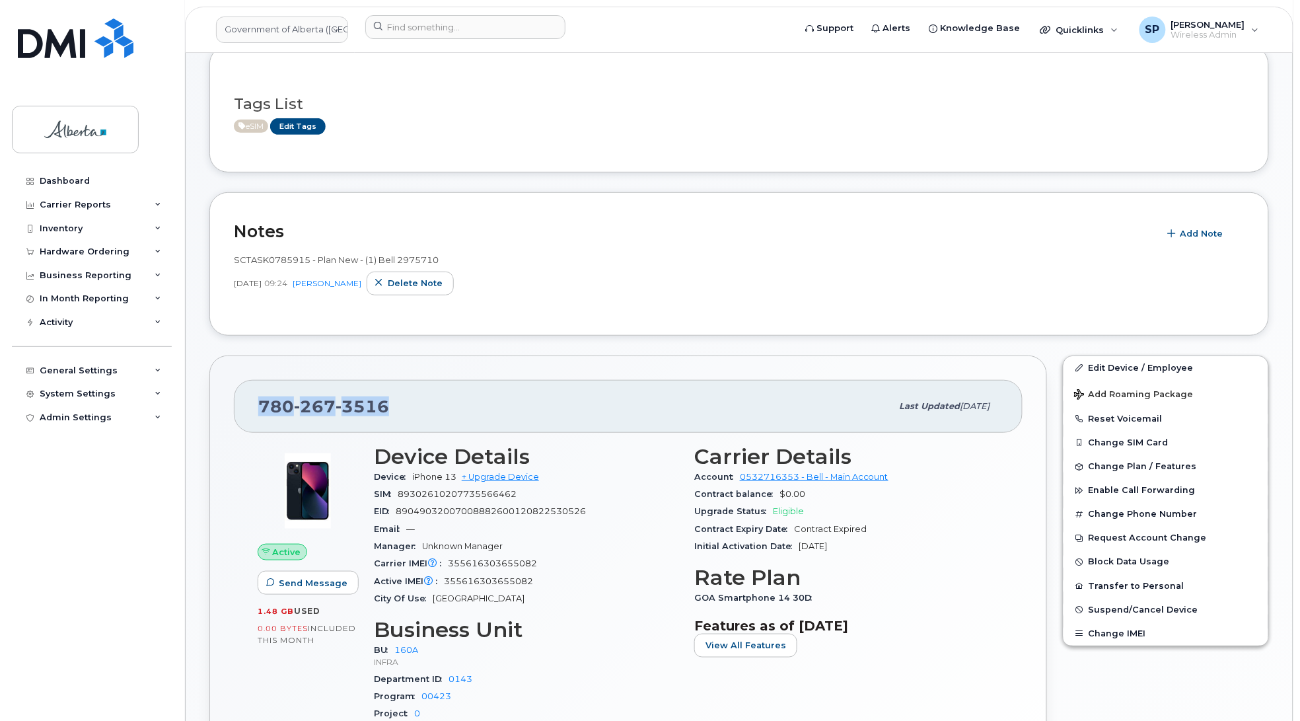
drag, startPoint x: 388, startPoint y: 404, endPoint x: 239, endPoint y: 408, distance: 149.4
click at [239, 408] on div "[PHONE_NUMBER] Last updated [DATE]" at bounding box center [628, 406] width 789 height 53
copy span "[PHONE_NUMBER]"
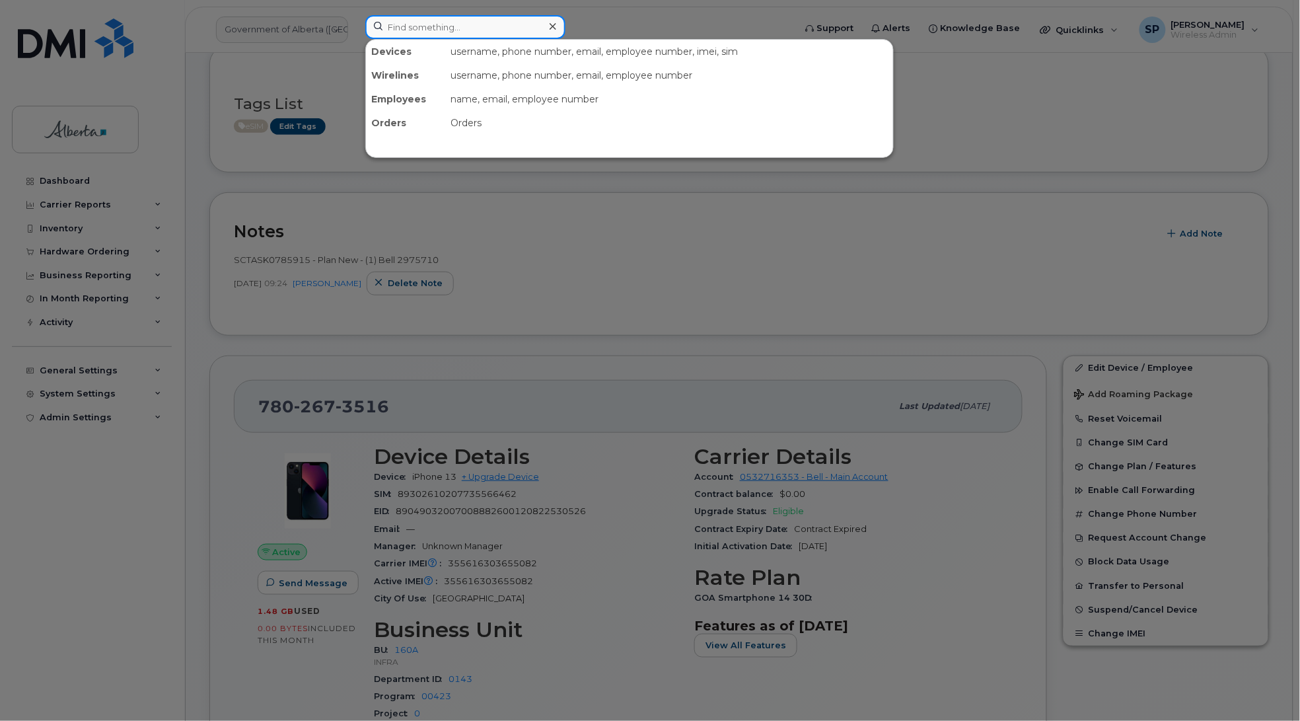
click at [388, 30] on input at bounding box center [465, 27] width 200 height 24
paste input "[PERSON_NAME]"
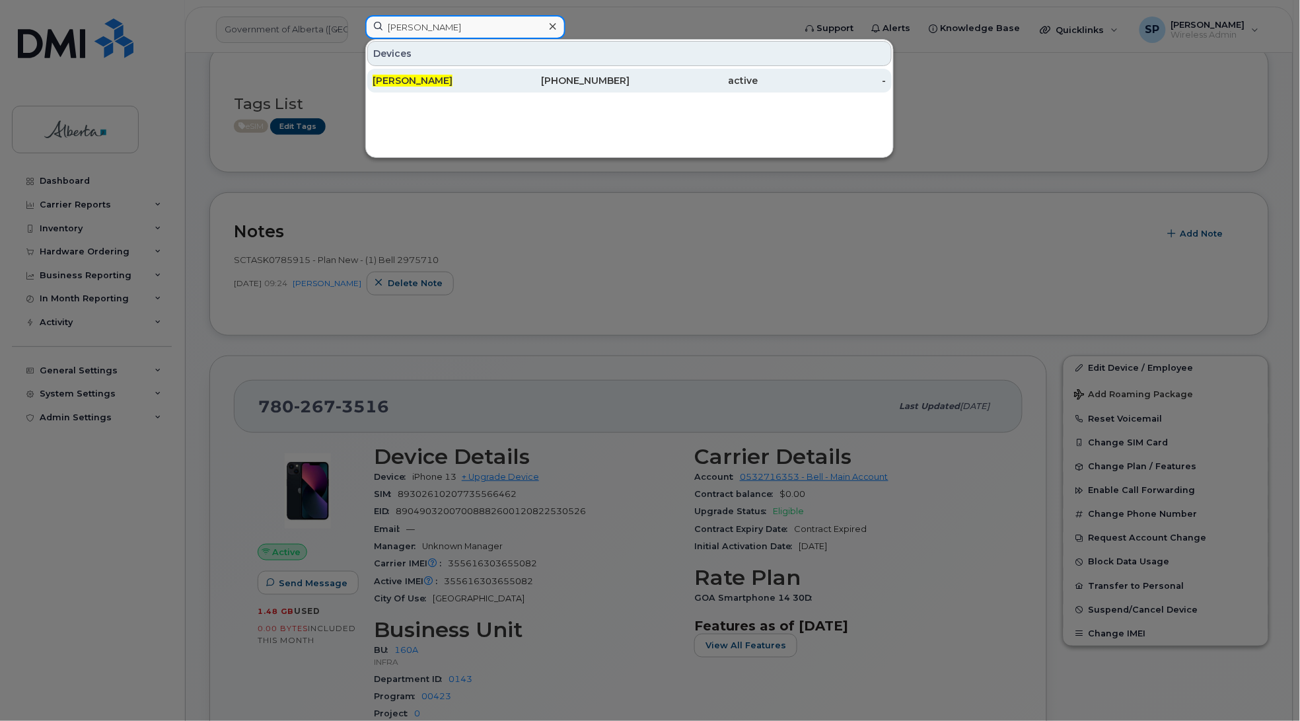
type input "[PERSON_NAME]"
click at [411, 81] on span "[PERSON_NAME]" at bounding box center [413, 81] width 80 height 12
